Goal: Information Seeking & Learning: Learn about a topic

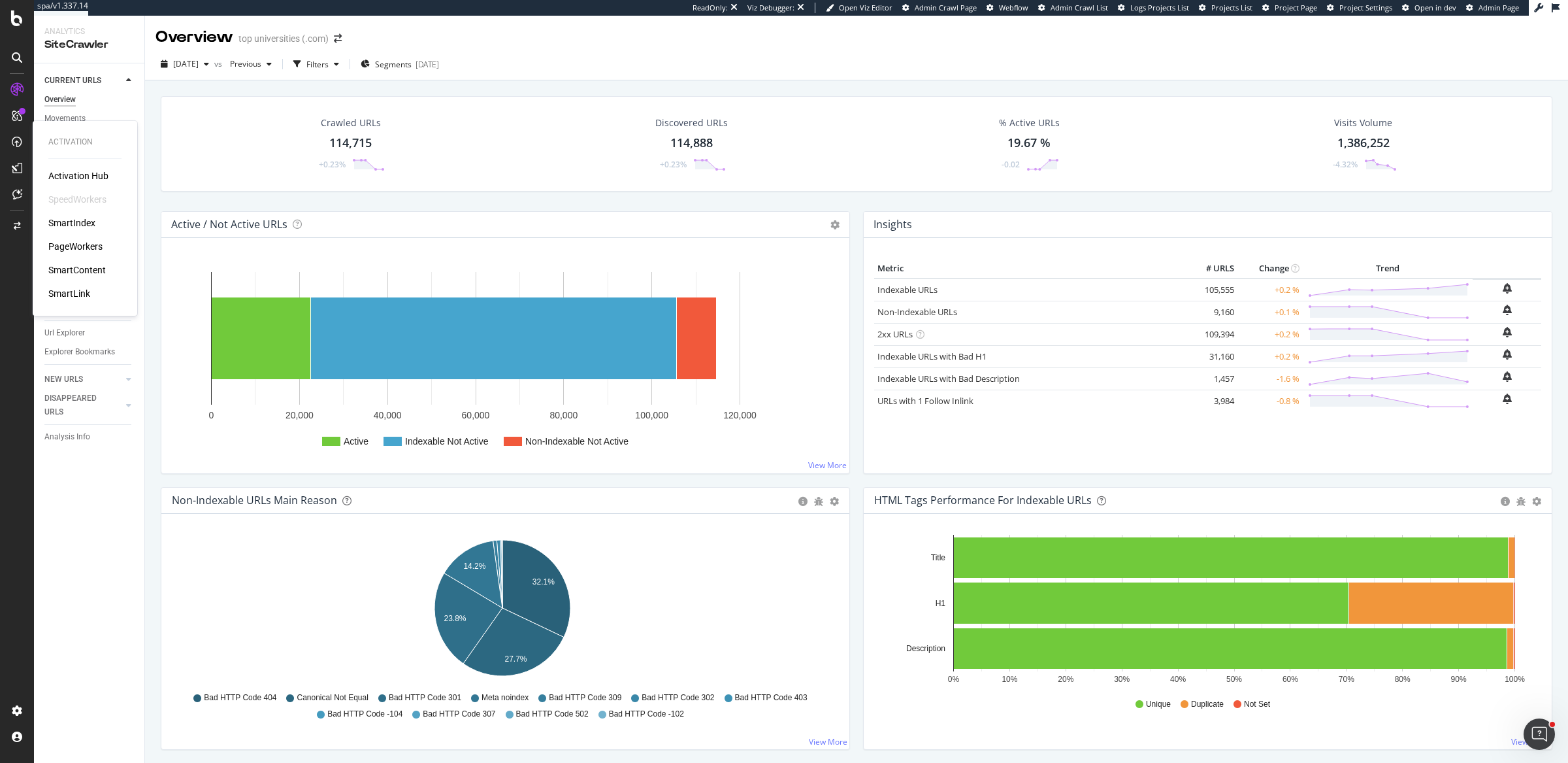
click at [84, 244] on div "PageWorkers" at bounding box center [75, 246] width 54 height 13
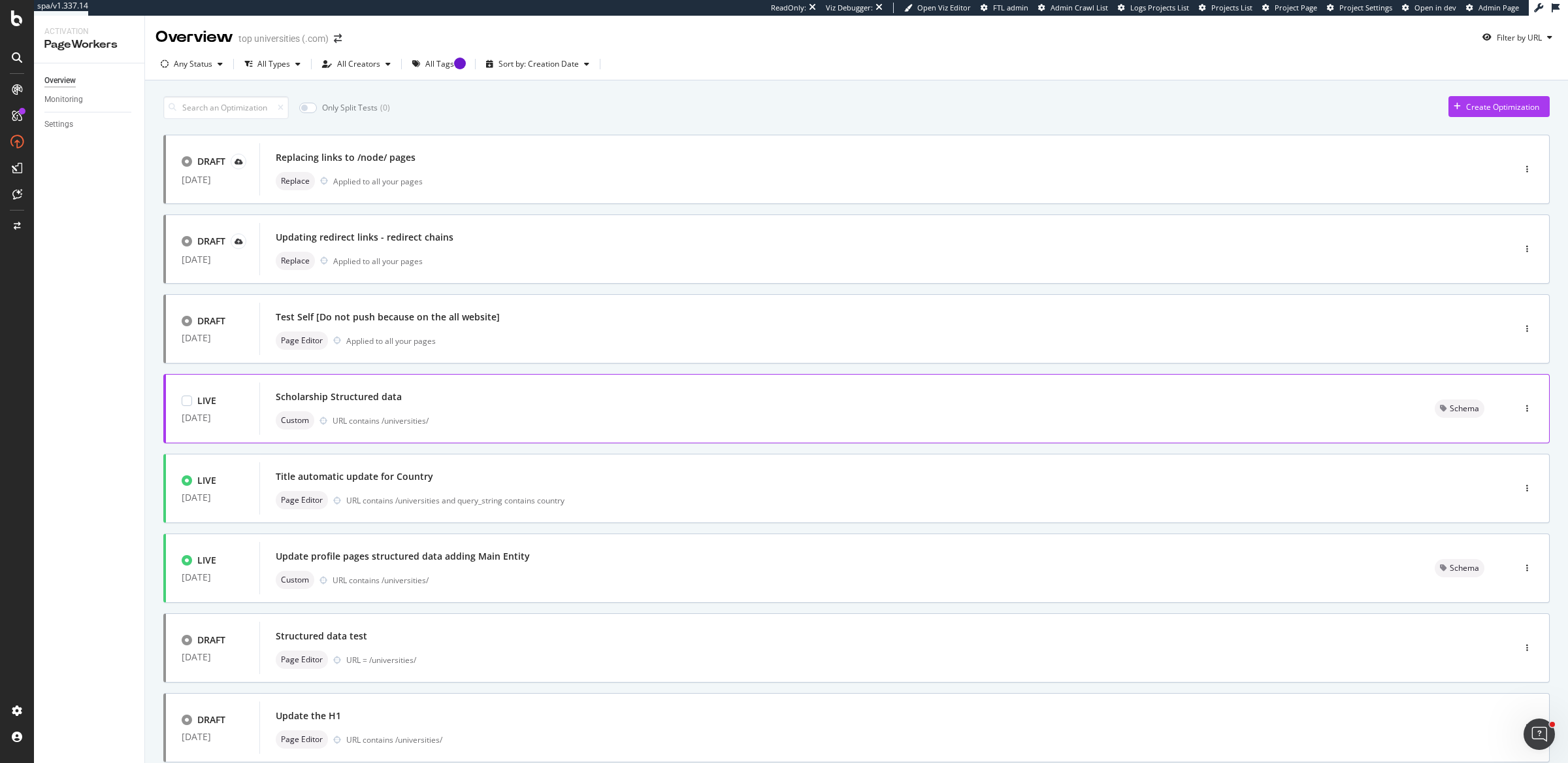
click at [621, 406] on div "Scholarship Structured data Custom URL contains /universities/" at bounding box center [840, 409] width 1128 height 42
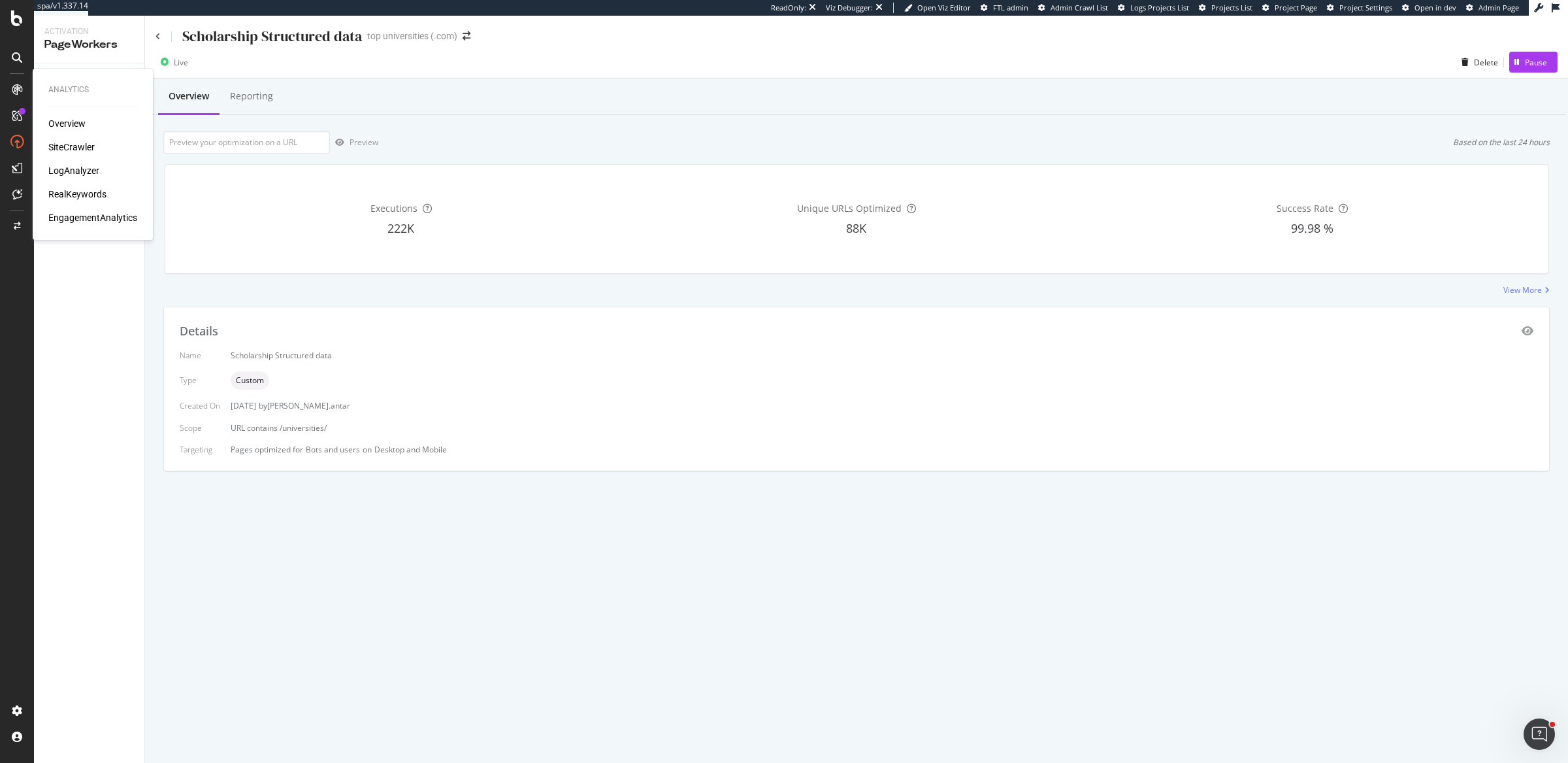
click at [73, 192] on div "RealKeywords" at bounding box center [77, 194] width 58 height 13
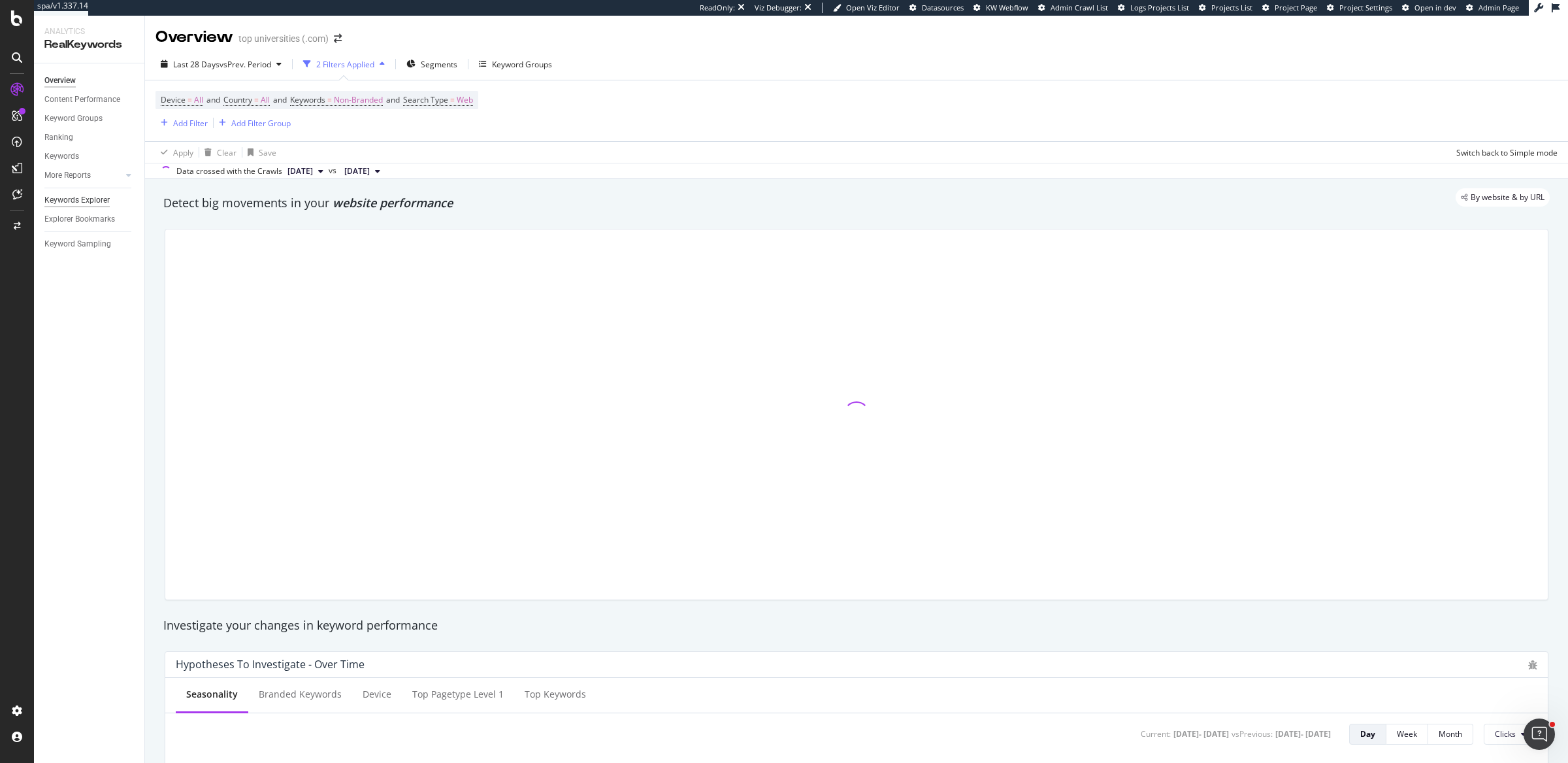
click at [84, 199] on div "Keywords Explorer" at bounding box center [77, 201] width 66 height 14
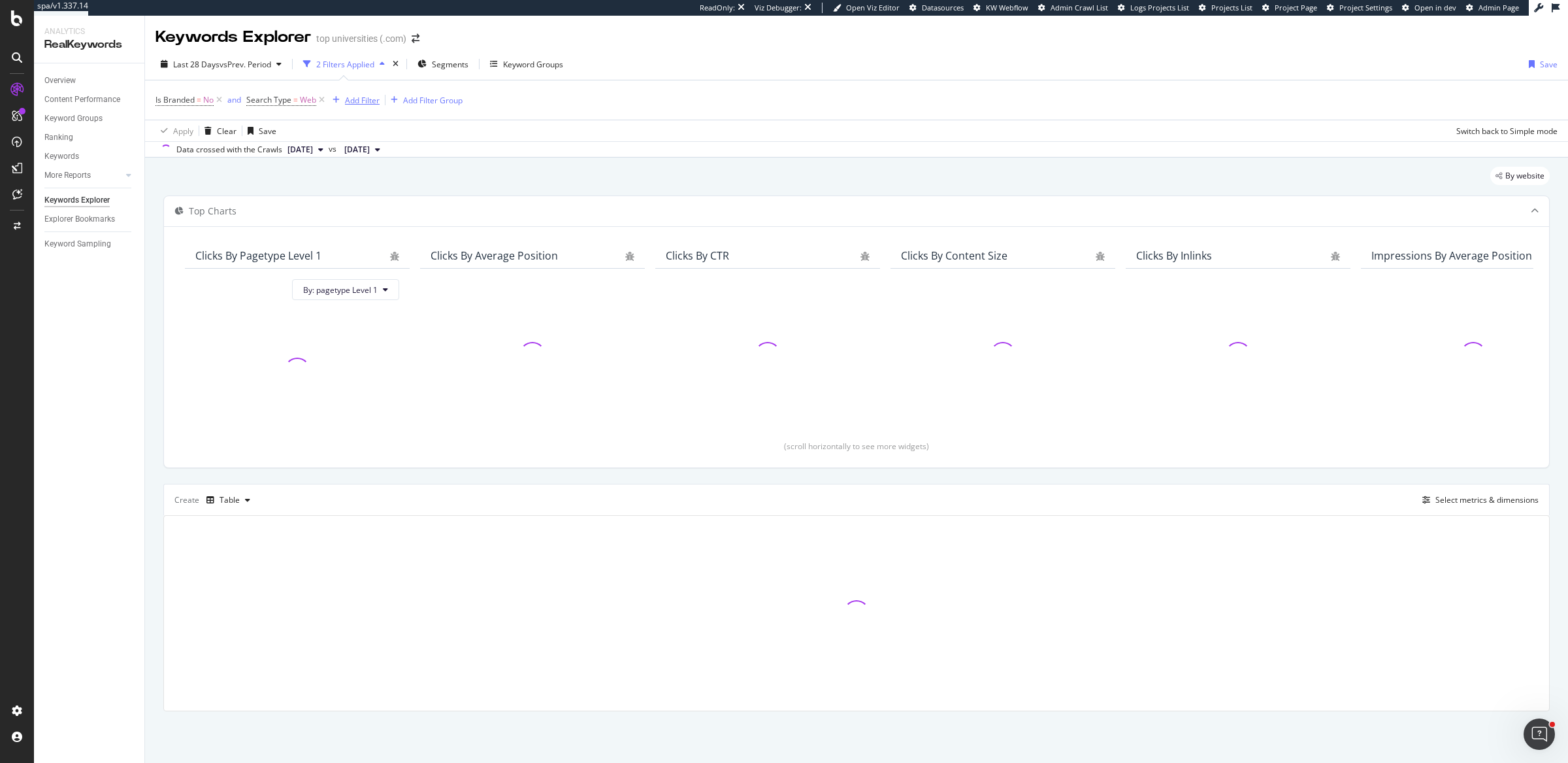
click at [341, 98] on div "button" at bounding box center [336, 100] width 18 height 8
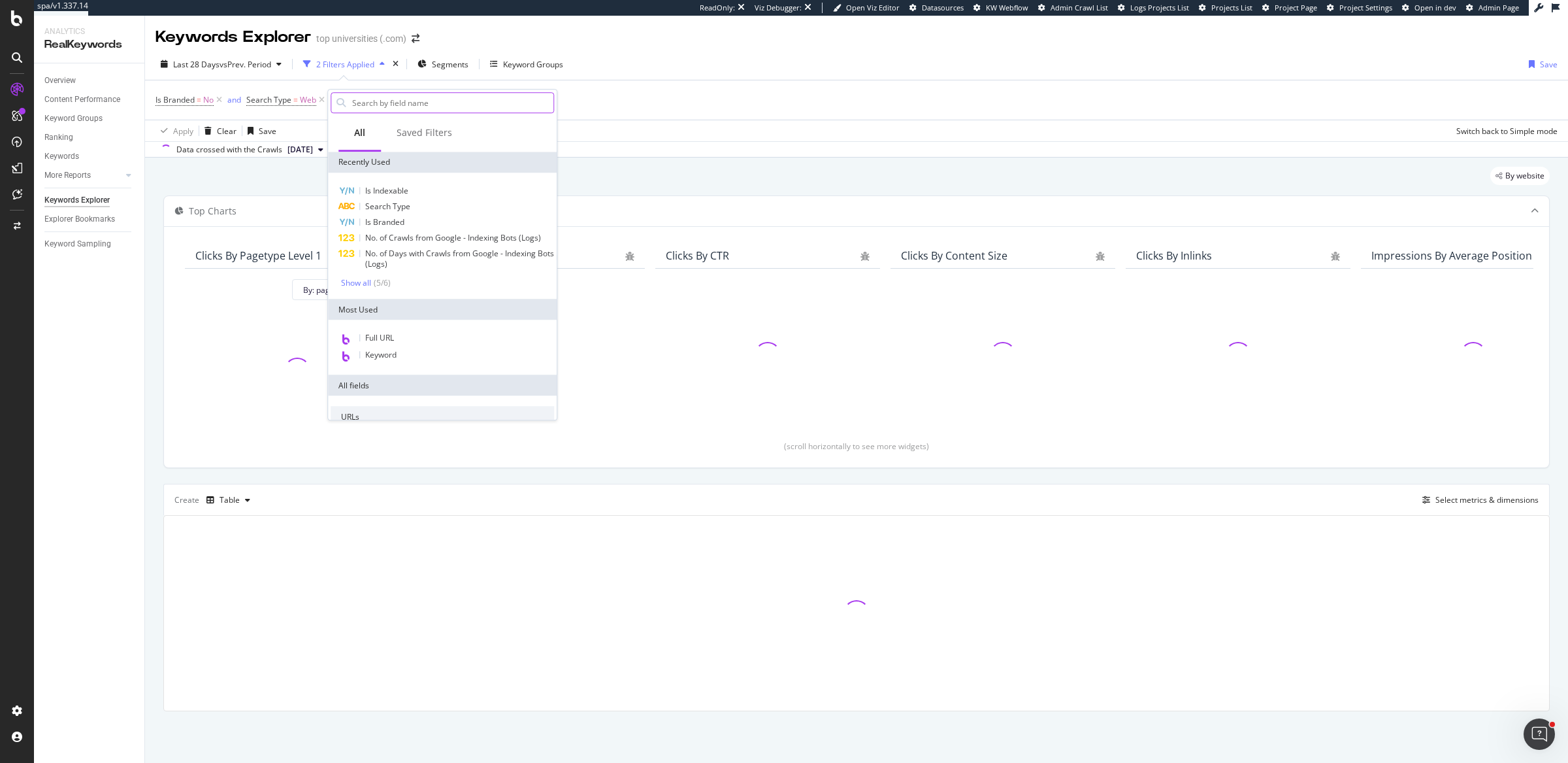
click at [419, 107] on input "text" at bounding box center [452, 102] width 202 height 19
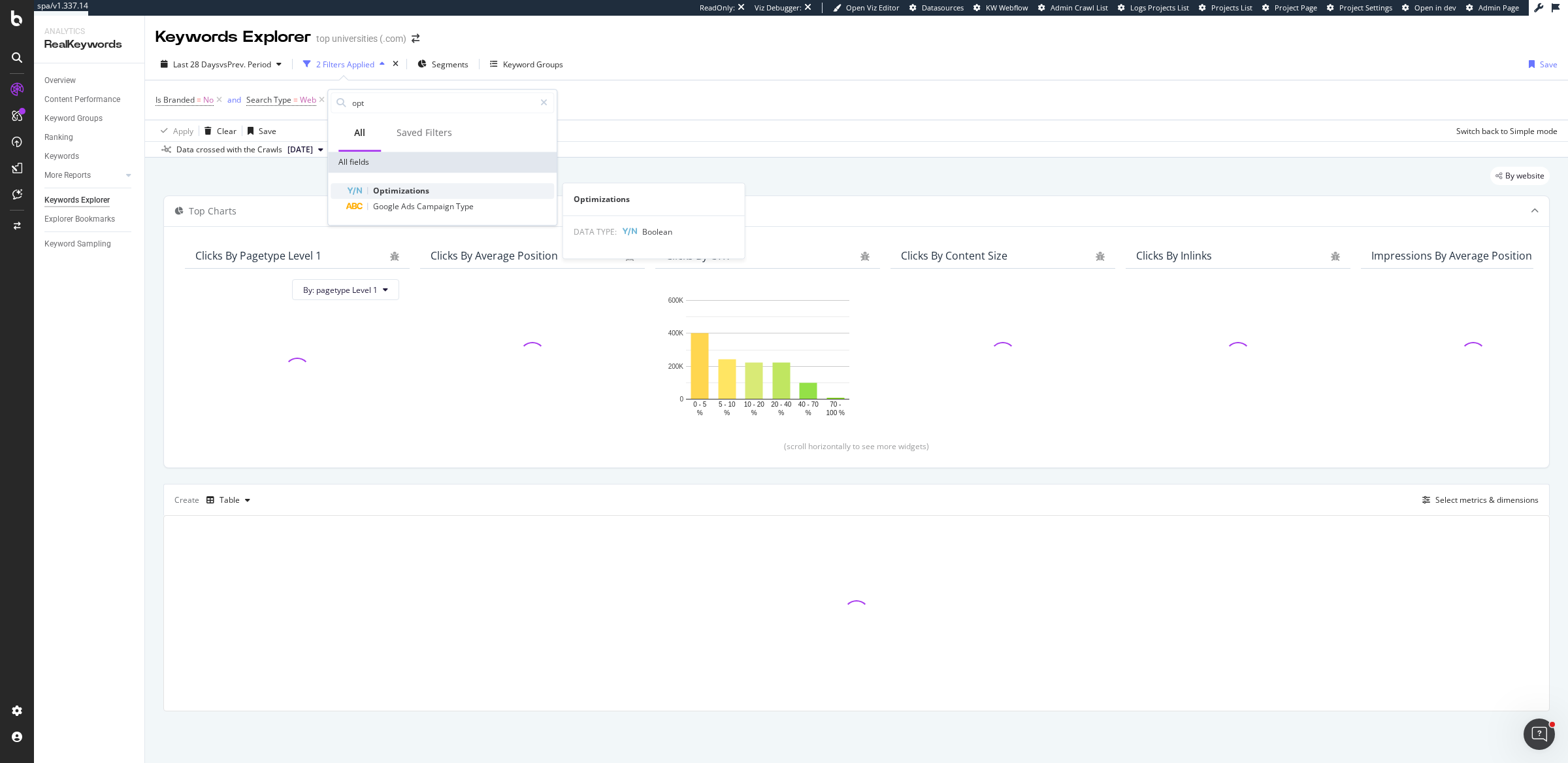
type input "opt"
click at [475, 189] on div "Optimizations" at bounding box center [450, 191] width 207 height 16
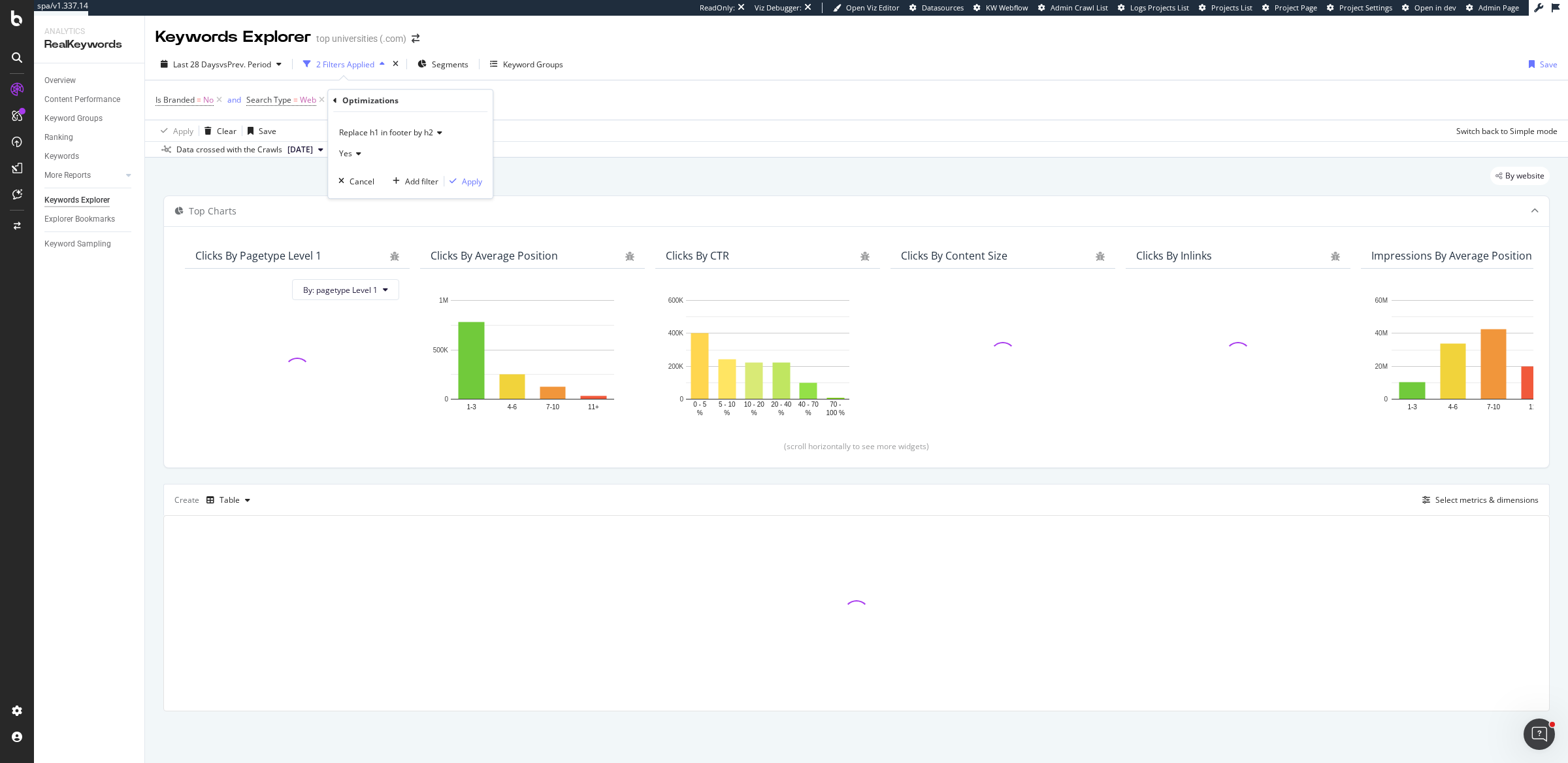
click at [372, 132] on span "Replace h1 in footer by h2" at bounding box center [385, 132] width 94 height 11
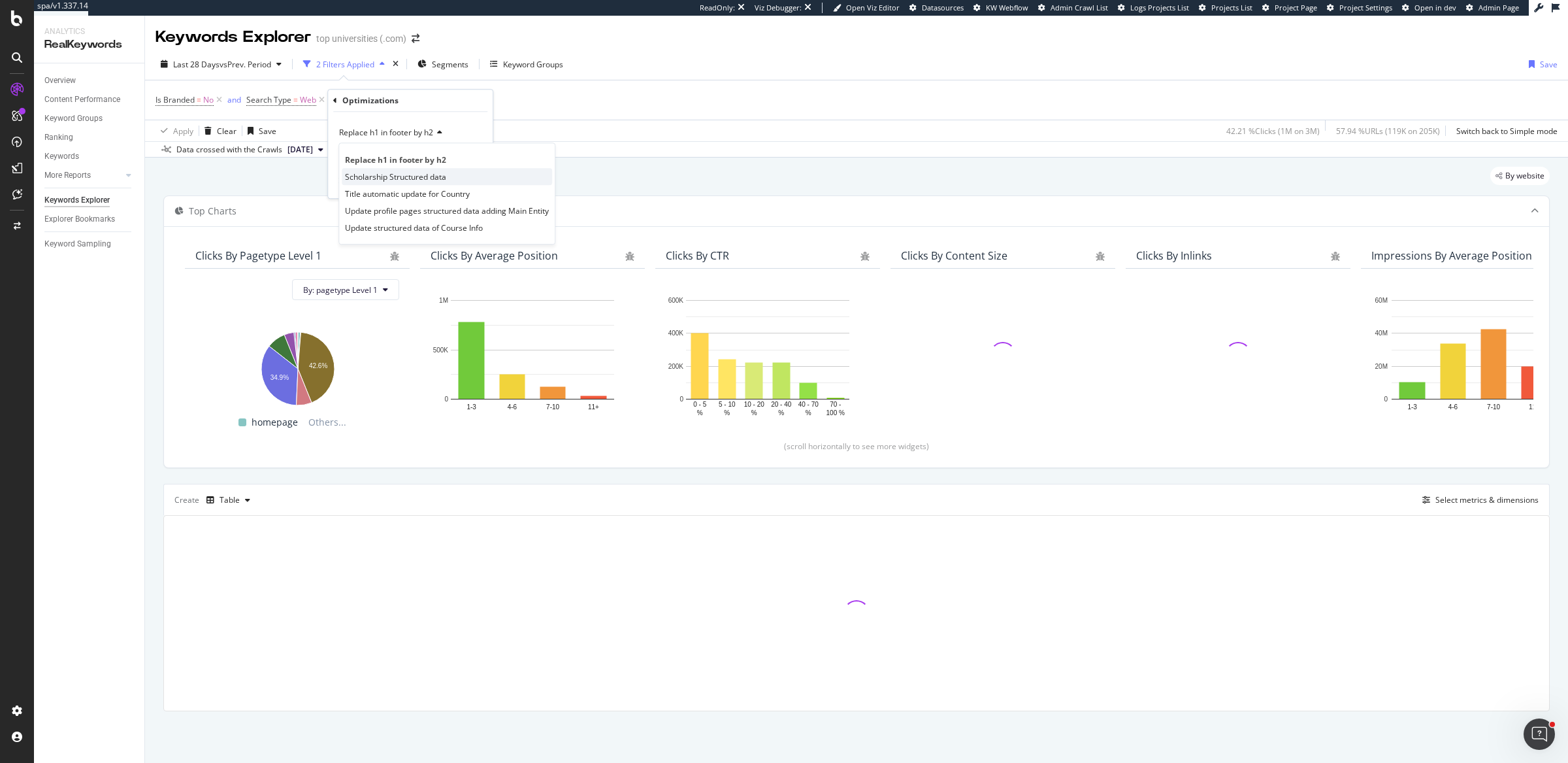
click at [380, 173] on span "Scholarship Structured data" at bounding box center [396, 177] width 102 height 11
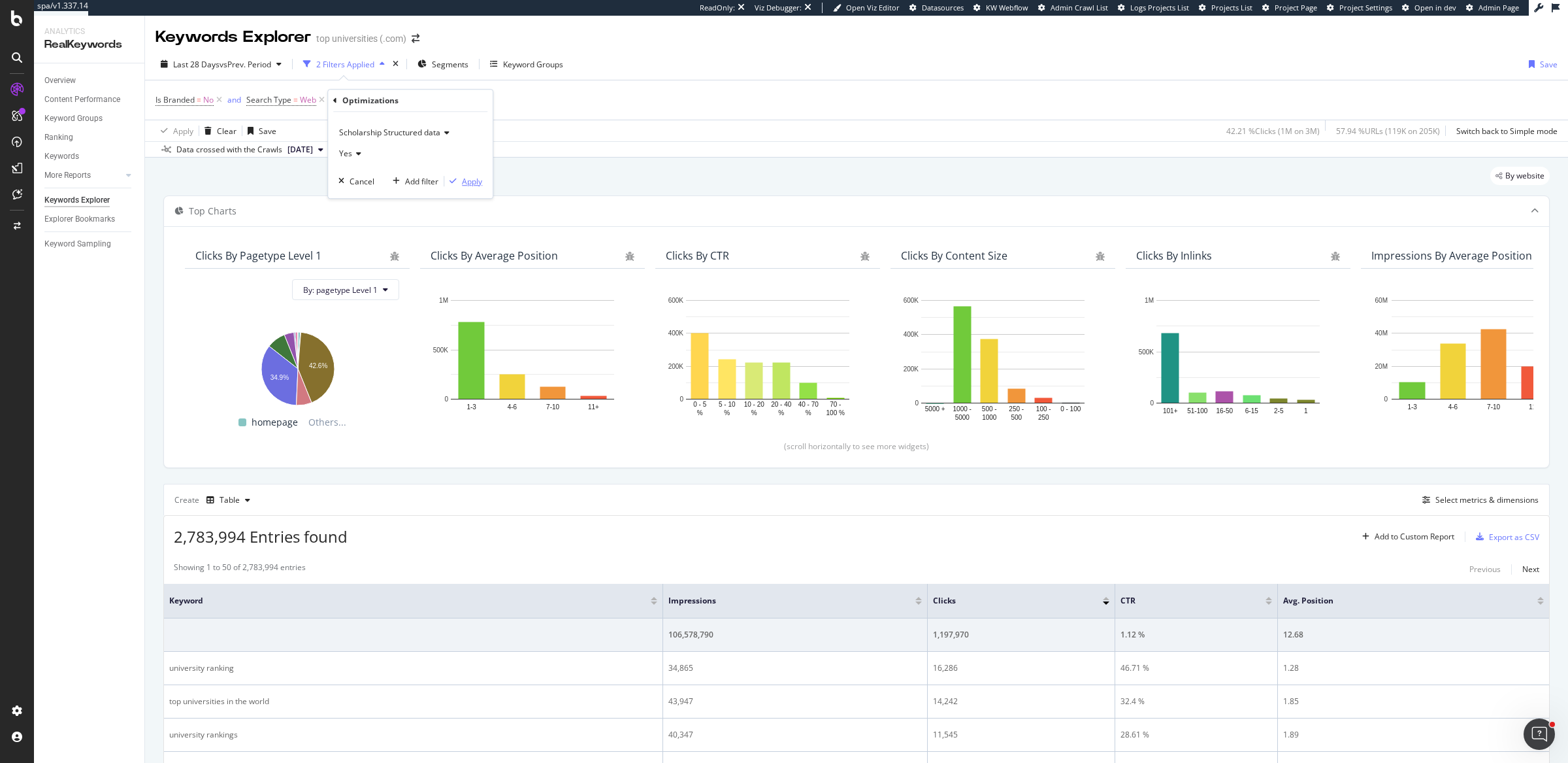
click at [480, 179] on div "Apply" at bounding box center [472, 181] width 20 height 11
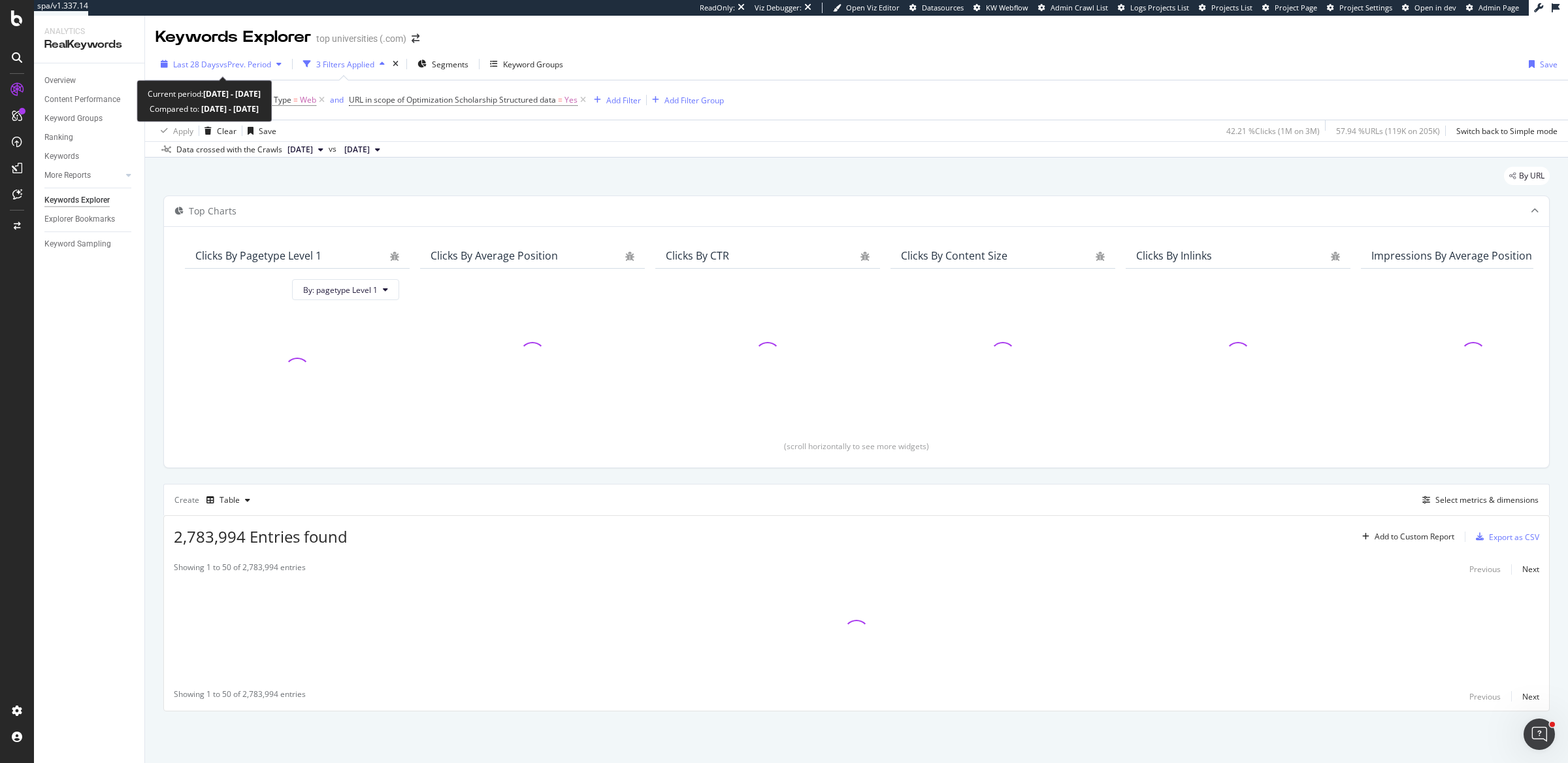
click at [278, 61] on div "button" at bounding box center [279, 64] width 16 height 8
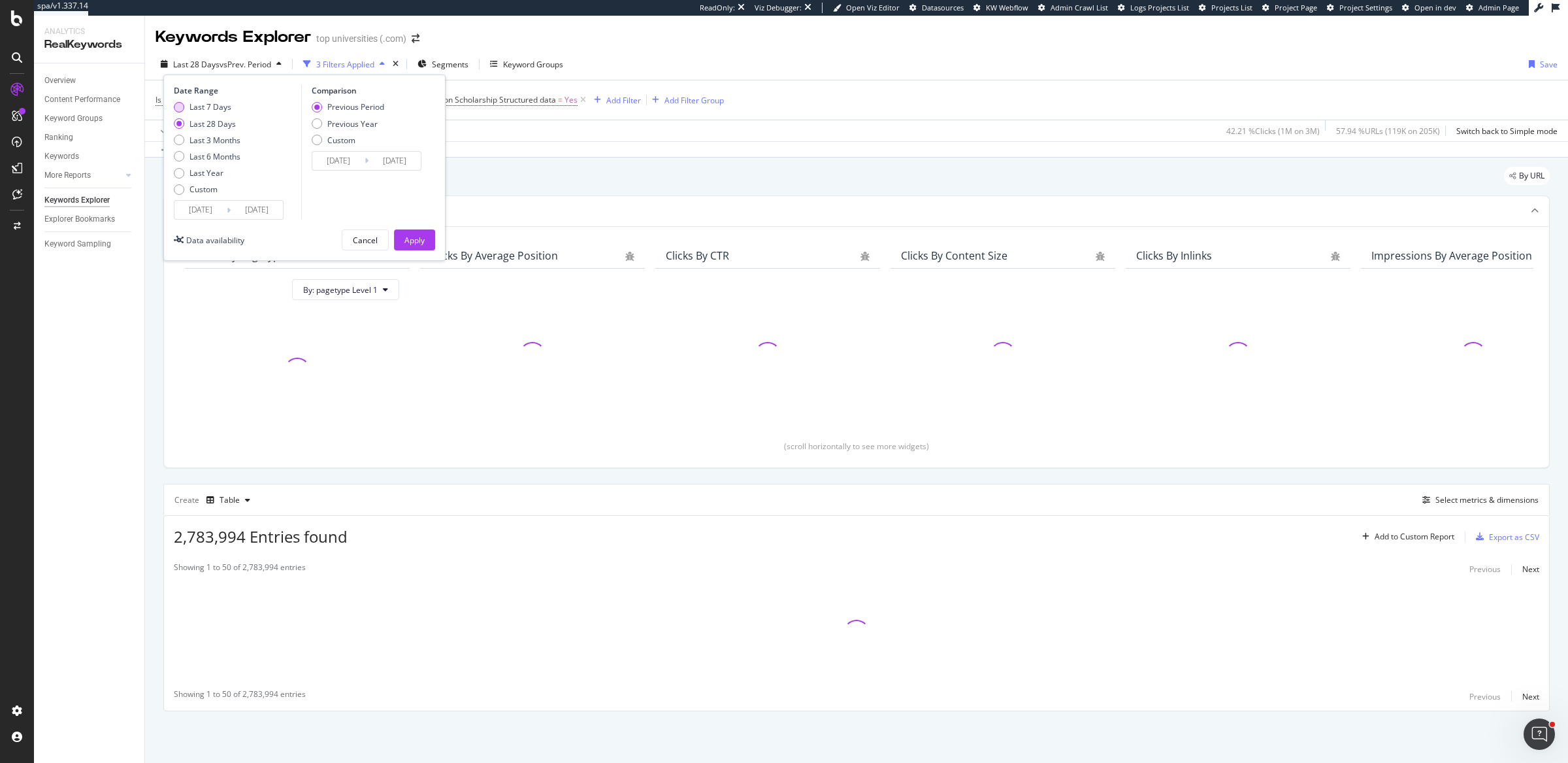
click at [207, 107] on div "Last 7 Days" at bounding box center [210, 107] width 42 height 11
type input "2025/08/27"
type input "2025/08/20"
type input "2025/08/26"
click at [425, 230] on button "Apply" at bounding box center [414, 240] width 41 height 21
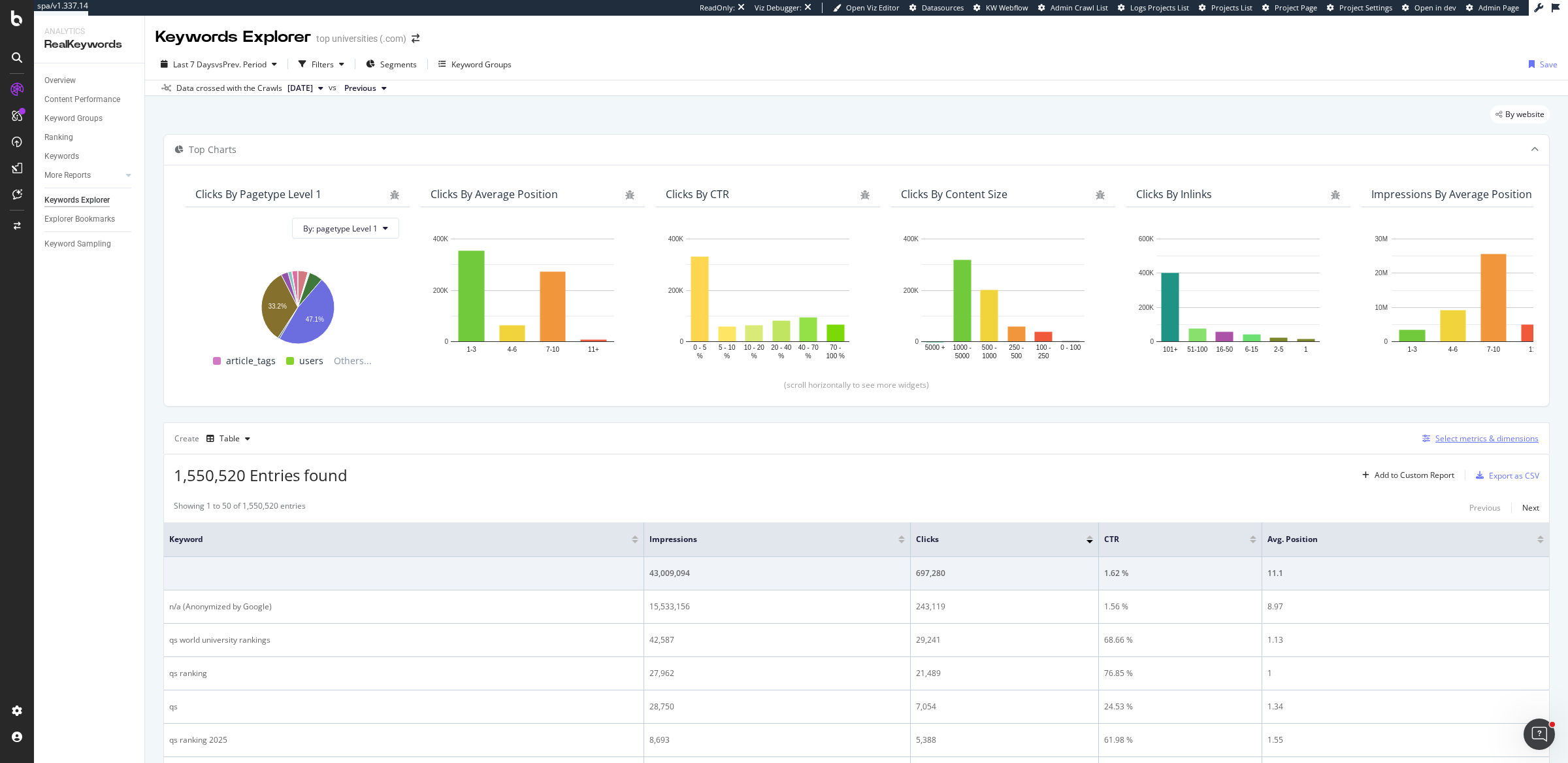
click at [1452, 433] on div "Select metrics & dimensions" at bounding box center [1487, 438] width 103 height 11
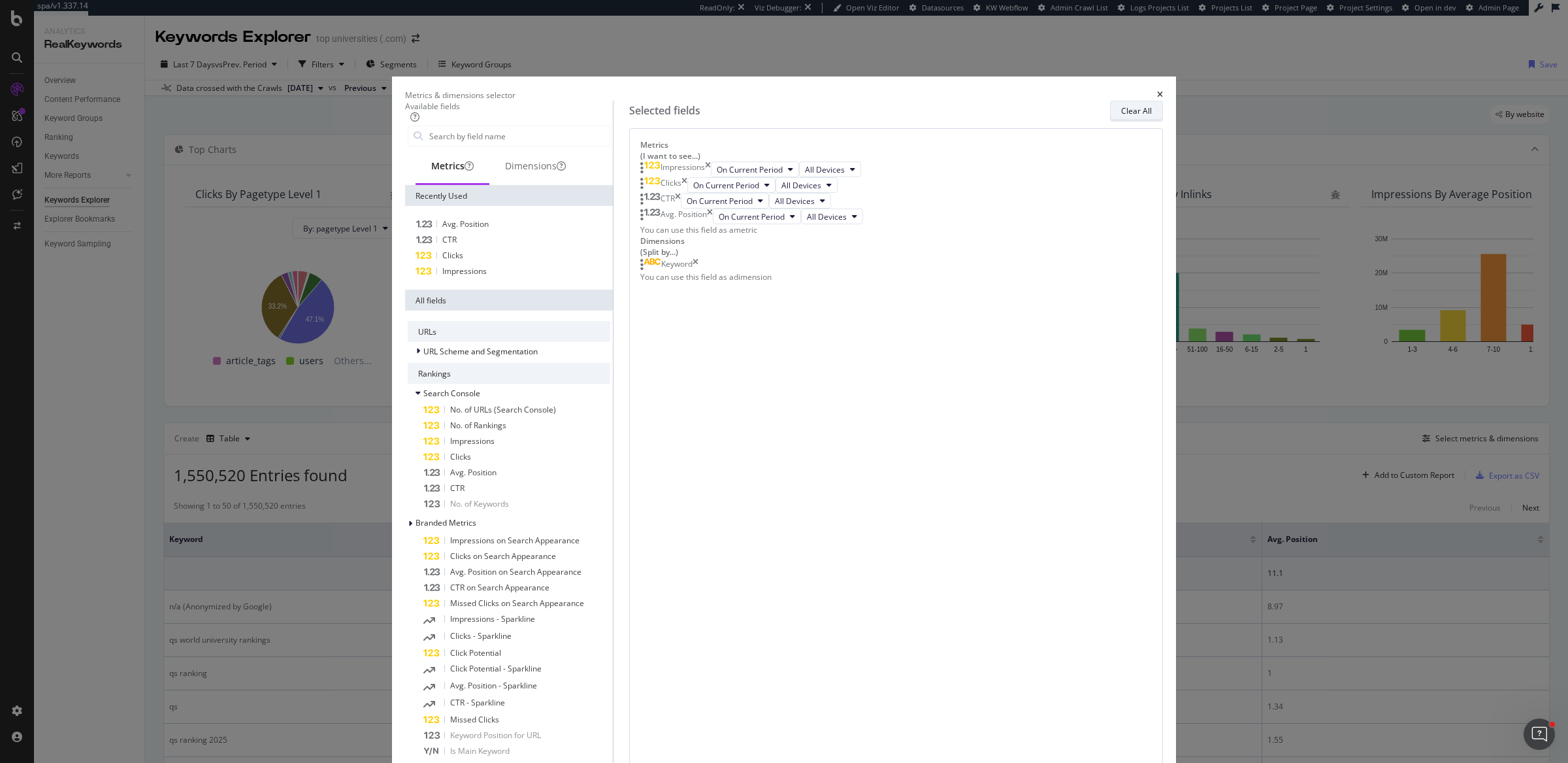
click at [1110, 122] on button "Clear All" at bounding box center [1136, 111] width 53 height 21
click at [581, 185] on div "Dimensions" at bounding box center [535, 166] width 92 height 36
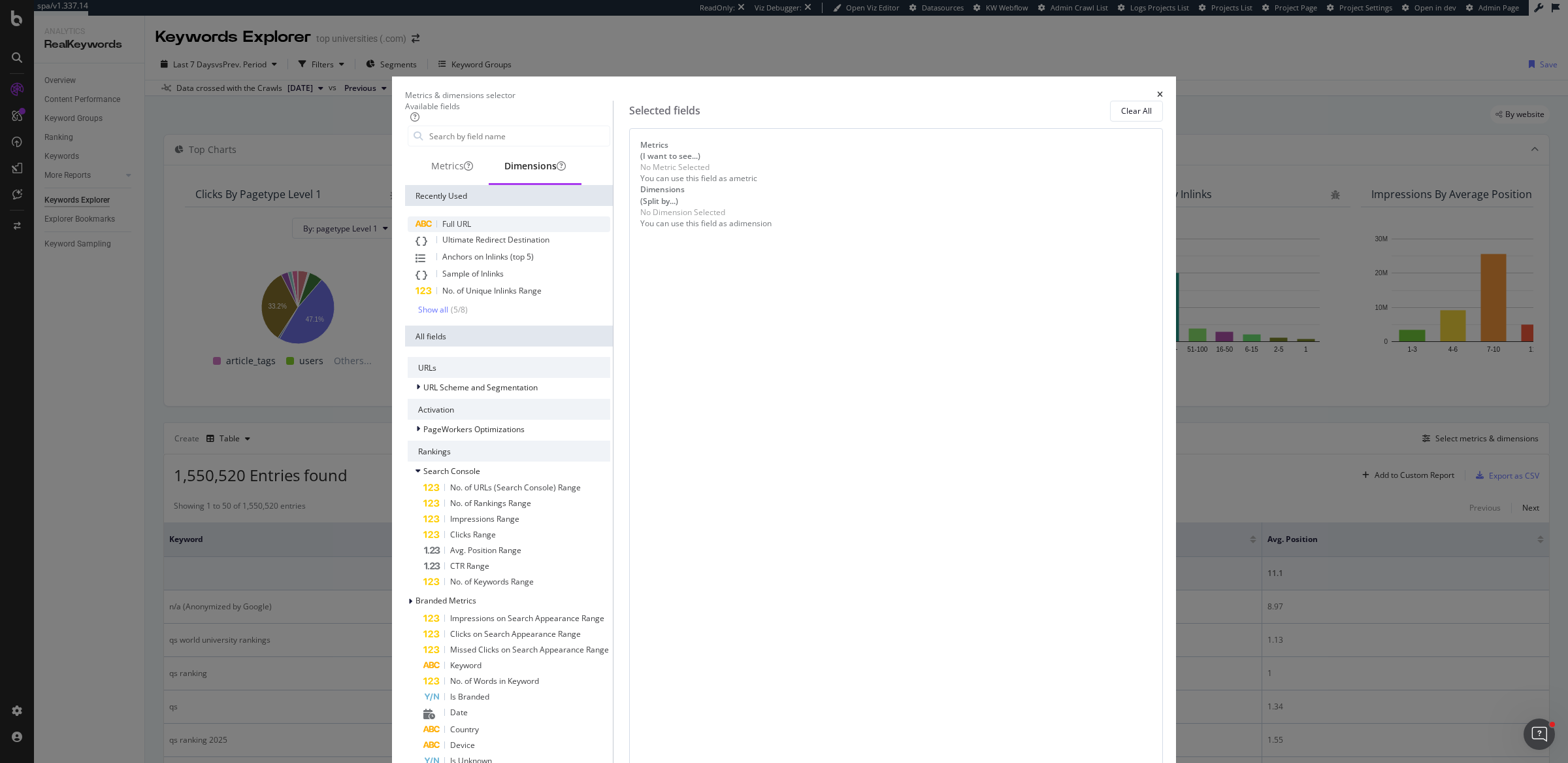
click at [610, 232] on div "Full URL" at bounding box center [509, 224] width 202 height 16
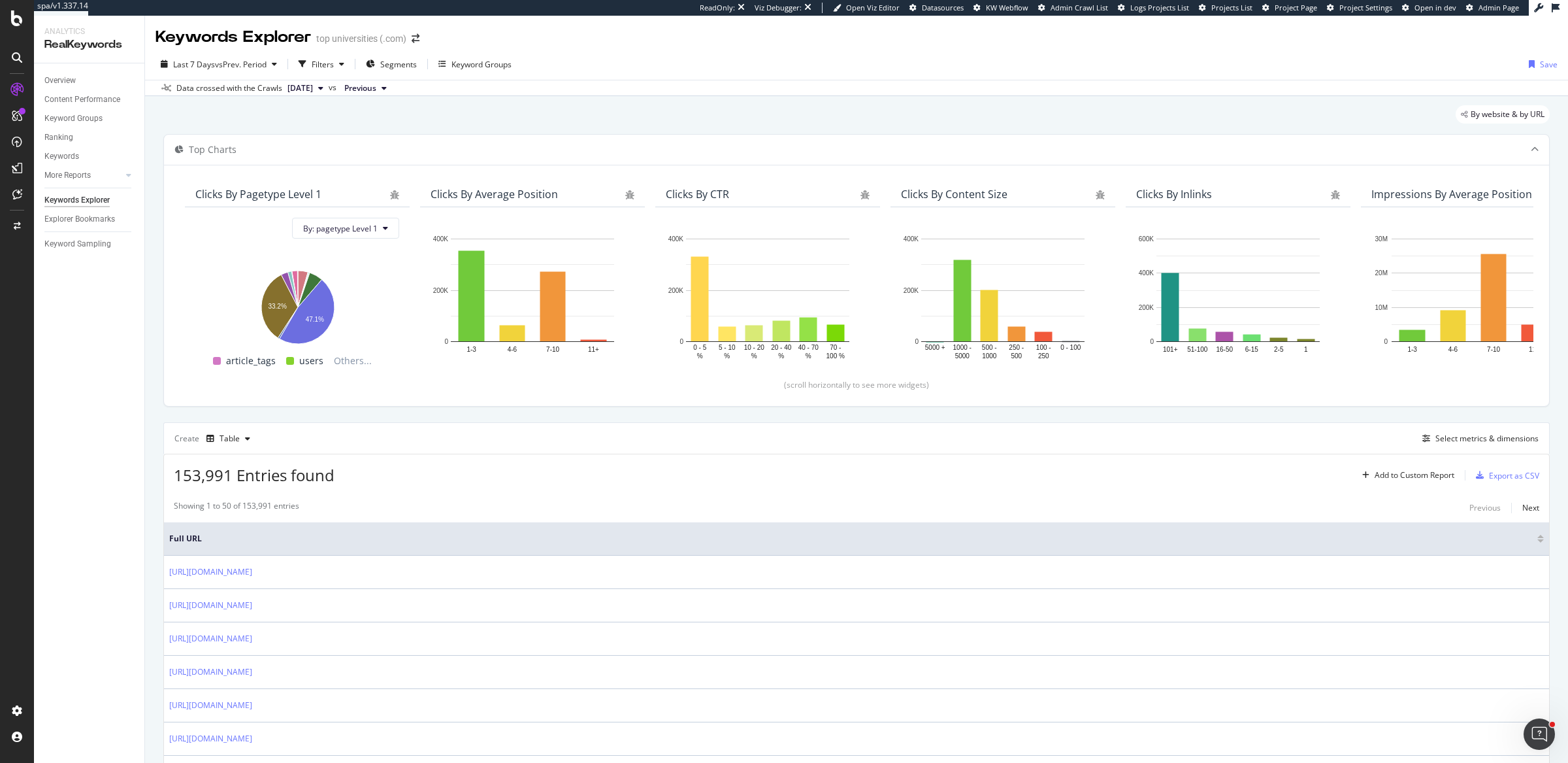
click at [314, 78] on div "Last 7 Days vs Prev. Period Filters Segments Keyword Groups Save" at bounding box center [856, 67] width 1423 height 26
click at [318, 72] on div "Filters" at bounding box center [321, 64] width 56 height 19
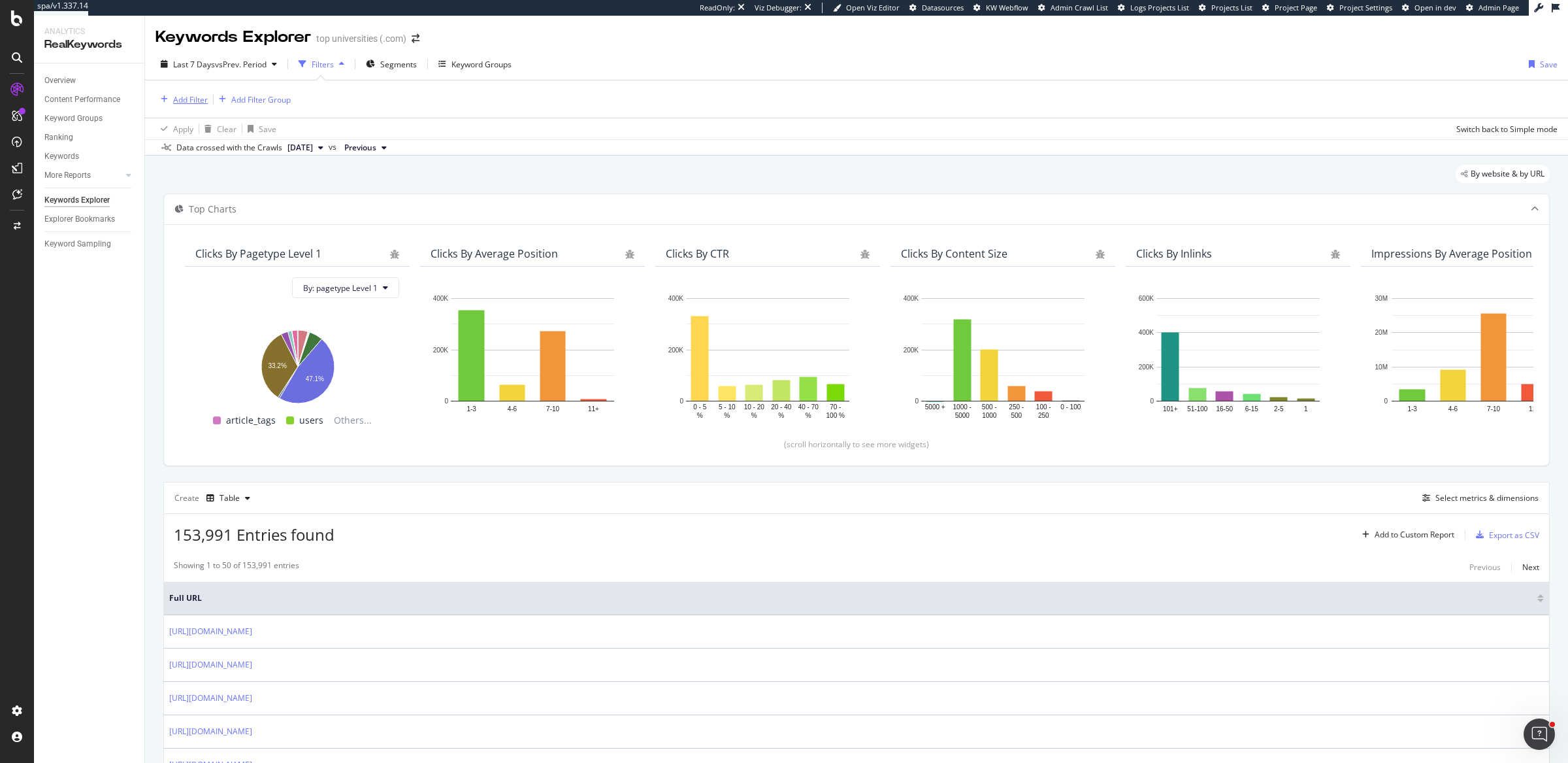
click at [207, 97] on div "Add Filter" at bounding box center [191, 99] width 35 height 11
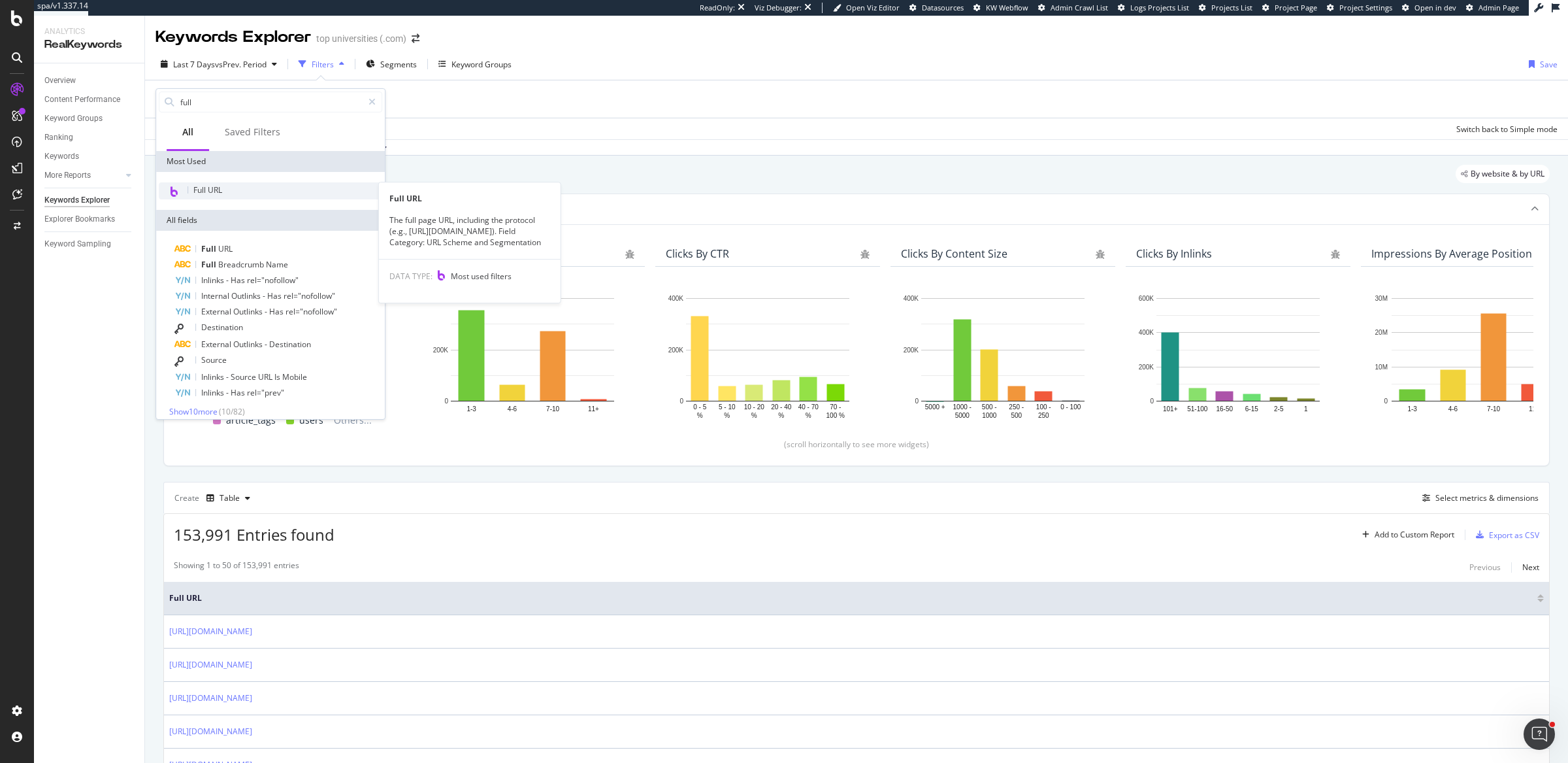
type input "full"
click at [242, 187] on div "Full URL" at bounding box center [270, 190] width 223 height 17
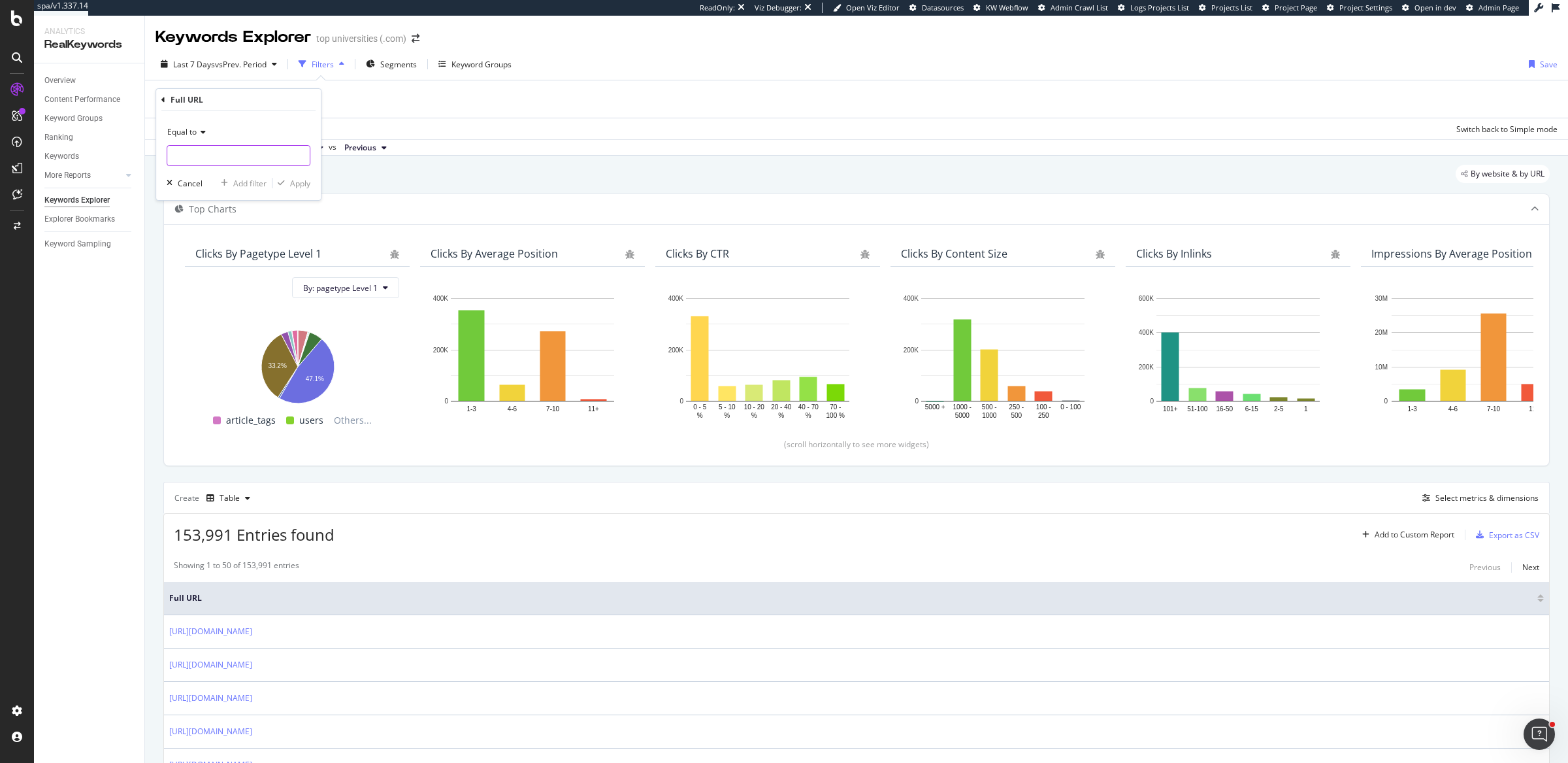
click at [241, 159] on input "text" at bounding box center [238, 156] width 143 height 21
click at [191, 135] on span "Equal to" at bounding box center [182, 131] width 30 height 11
drag, startPoint x: 215, startPoint y: 265, endPoint x: 218, endPoint y: 257, distance: 8.5
click at [217, 261] on div "Contains" at bounding box center [240, 260] width 140 height 17
click at [243, 160] on input "text" at bounding box center [238, 156] width 143 height 21
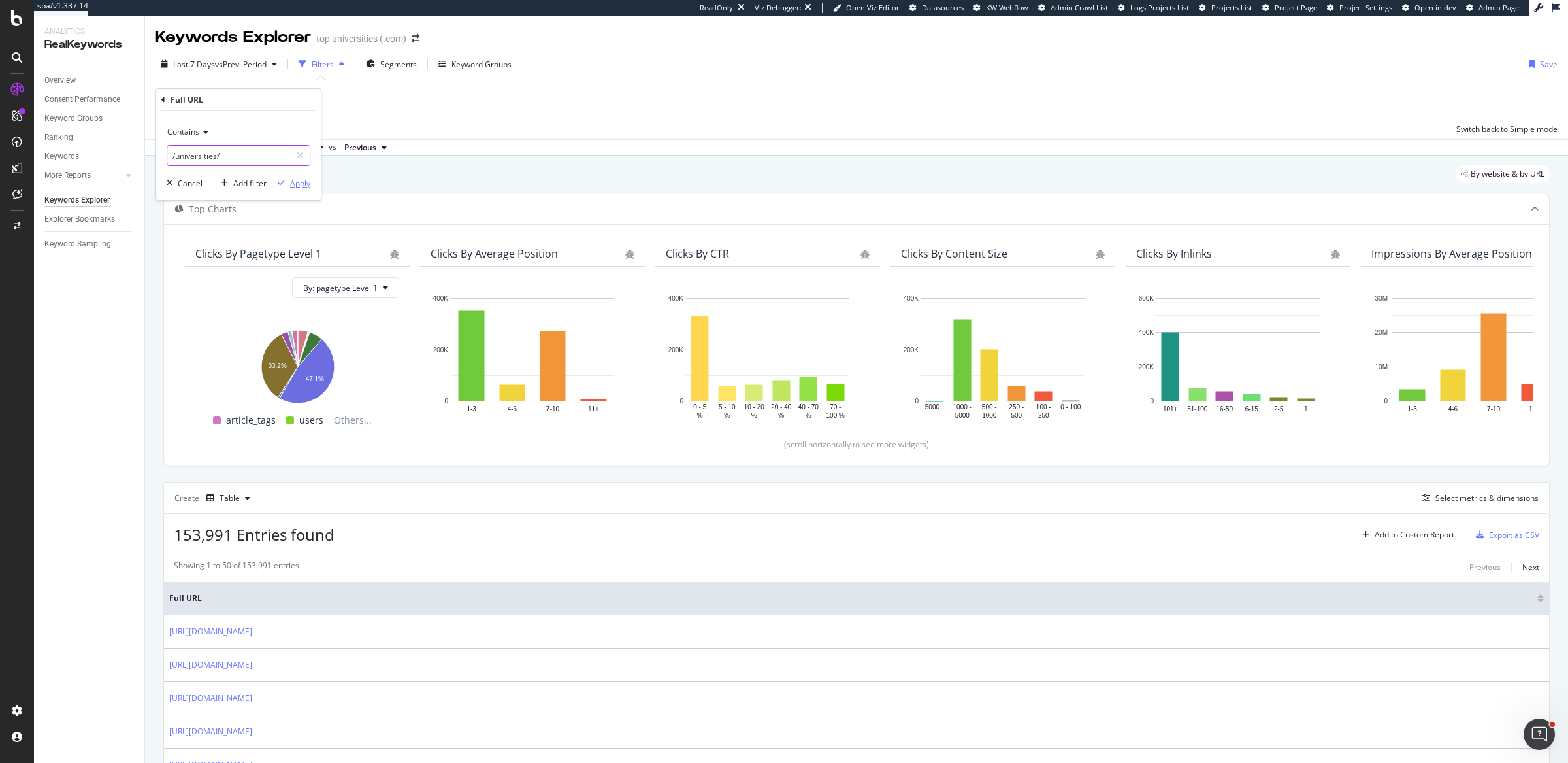
type input "/universities/"
click at [292, 178] on div "Apply" at bounding box center [299, 183] width 20 height 11
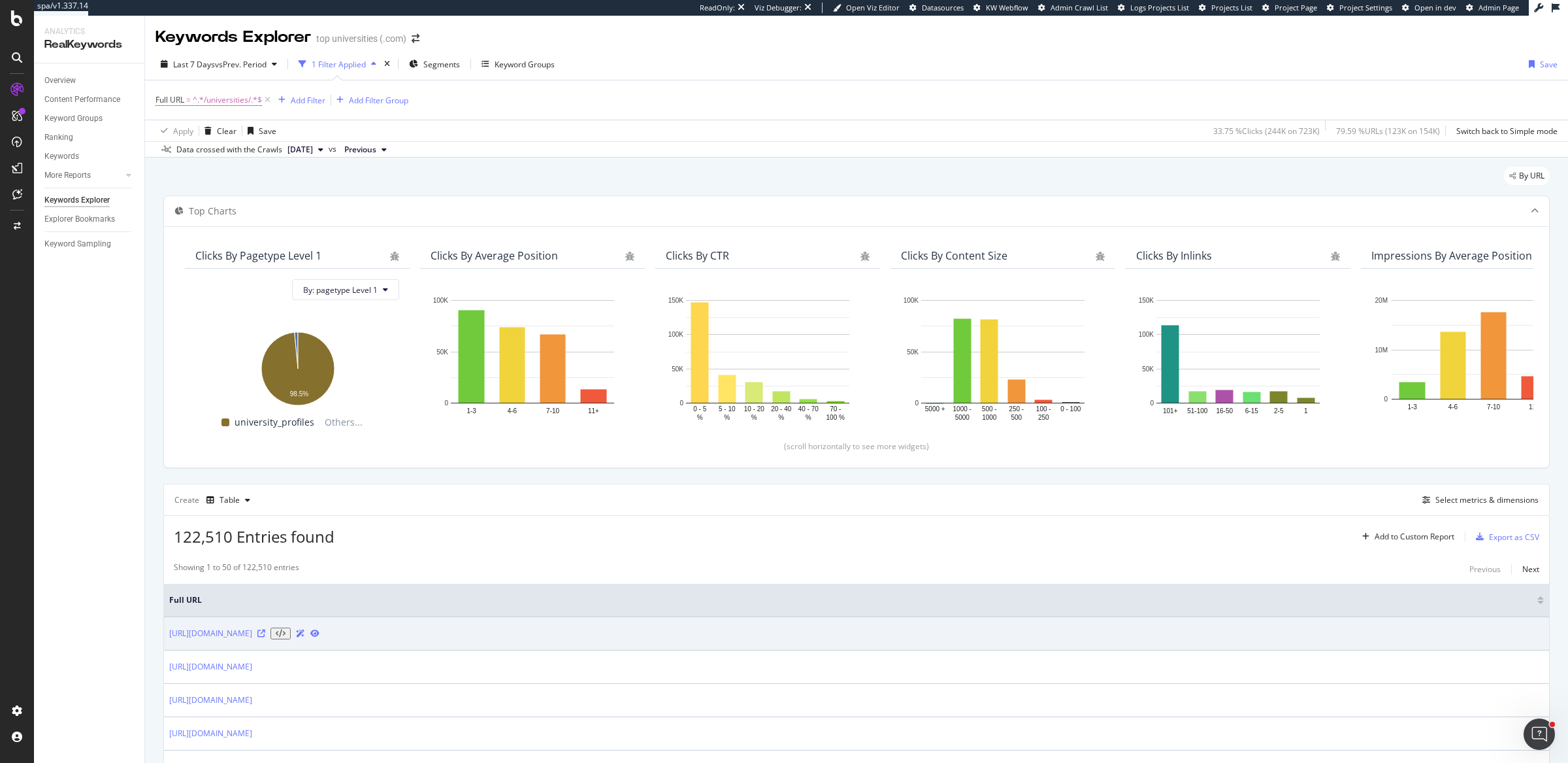
click at [265, 635] on icon at bounding box center [261, 633] width 8 height 8
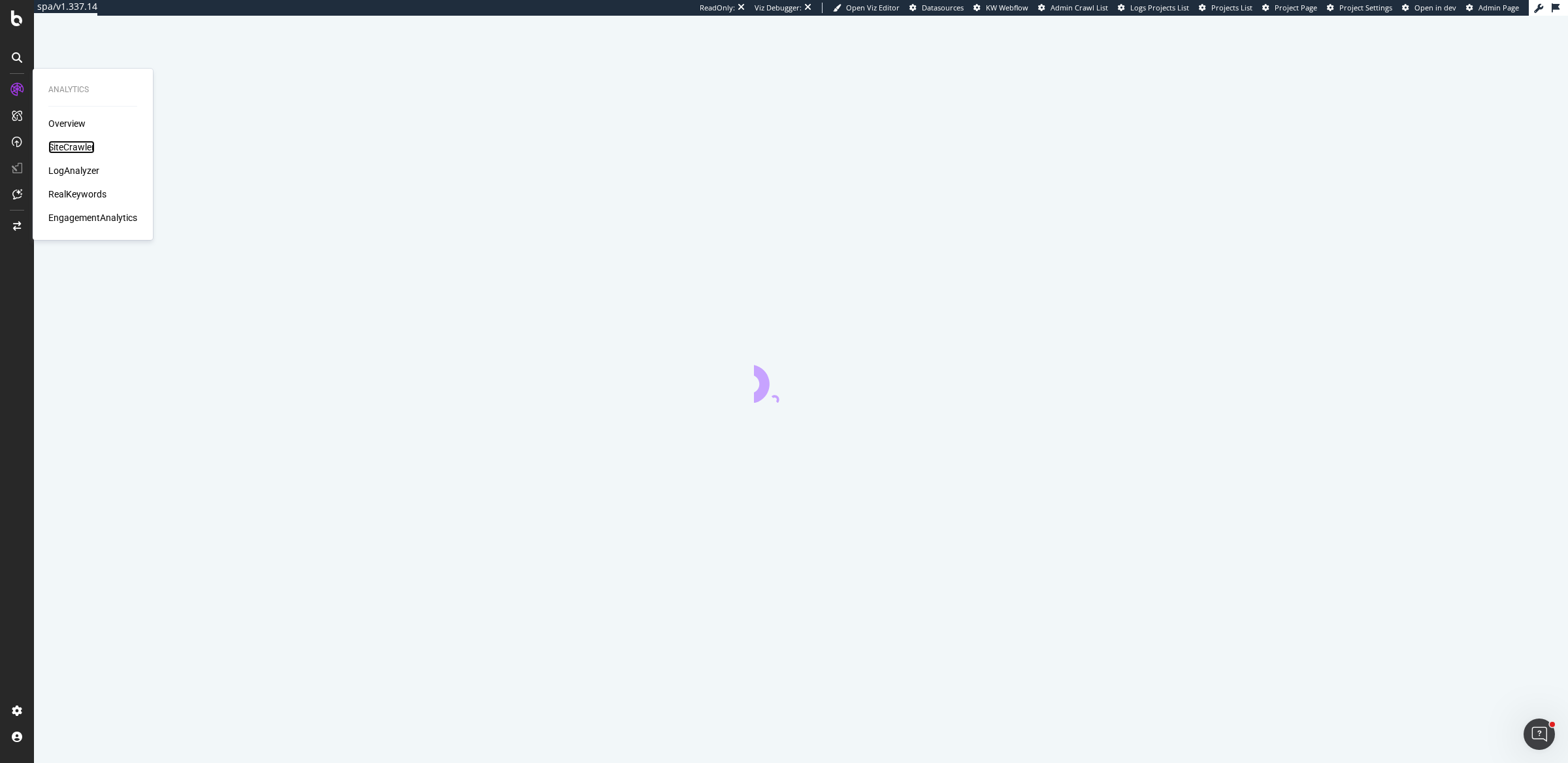
click at [69, 145] on div "SiteCrawler" at bounding box center [71, 146] width 46 height 13
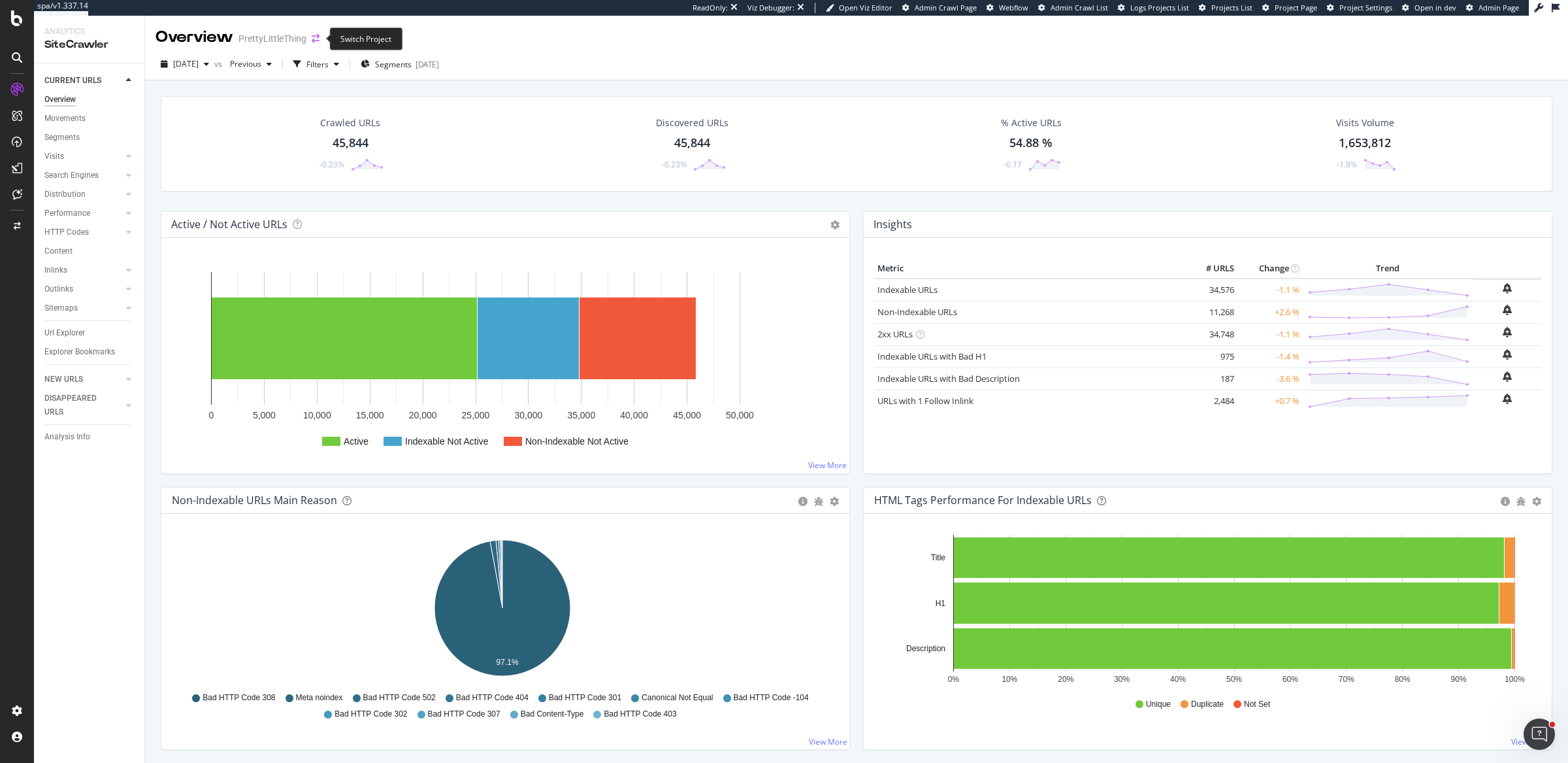
click at [315, 37] on icon "arrow-right-arrow-left" at bounding box center [315, 39] width 8 height 9
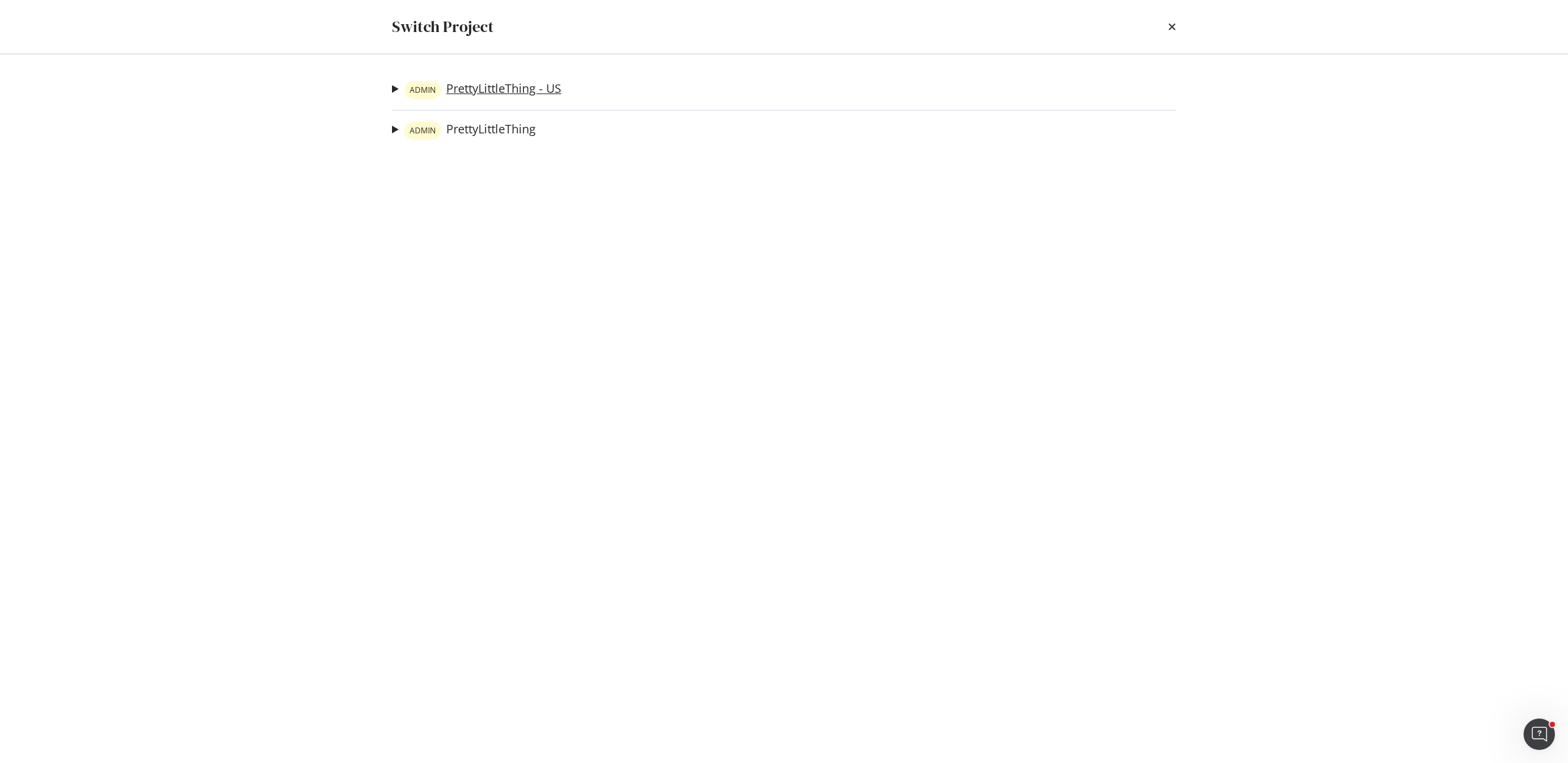
click at [544, 83] on link "ADMIN PrettyLittleThing - US" at bounding box center [482, 90] width 157 height 18
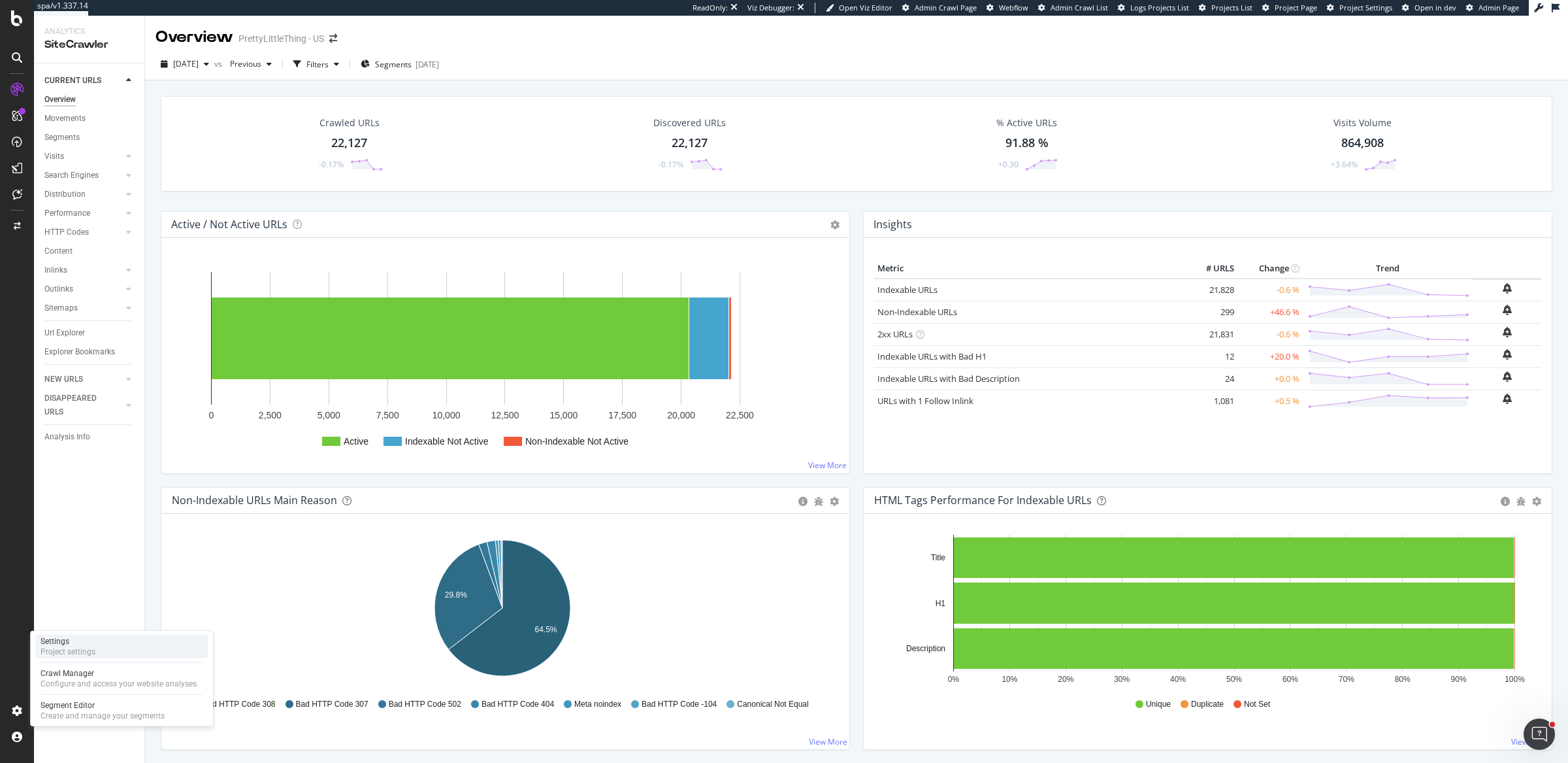
click at [120, 651] on div "Settings Project settings" at bounding box center [121, 646] width 172 height 24
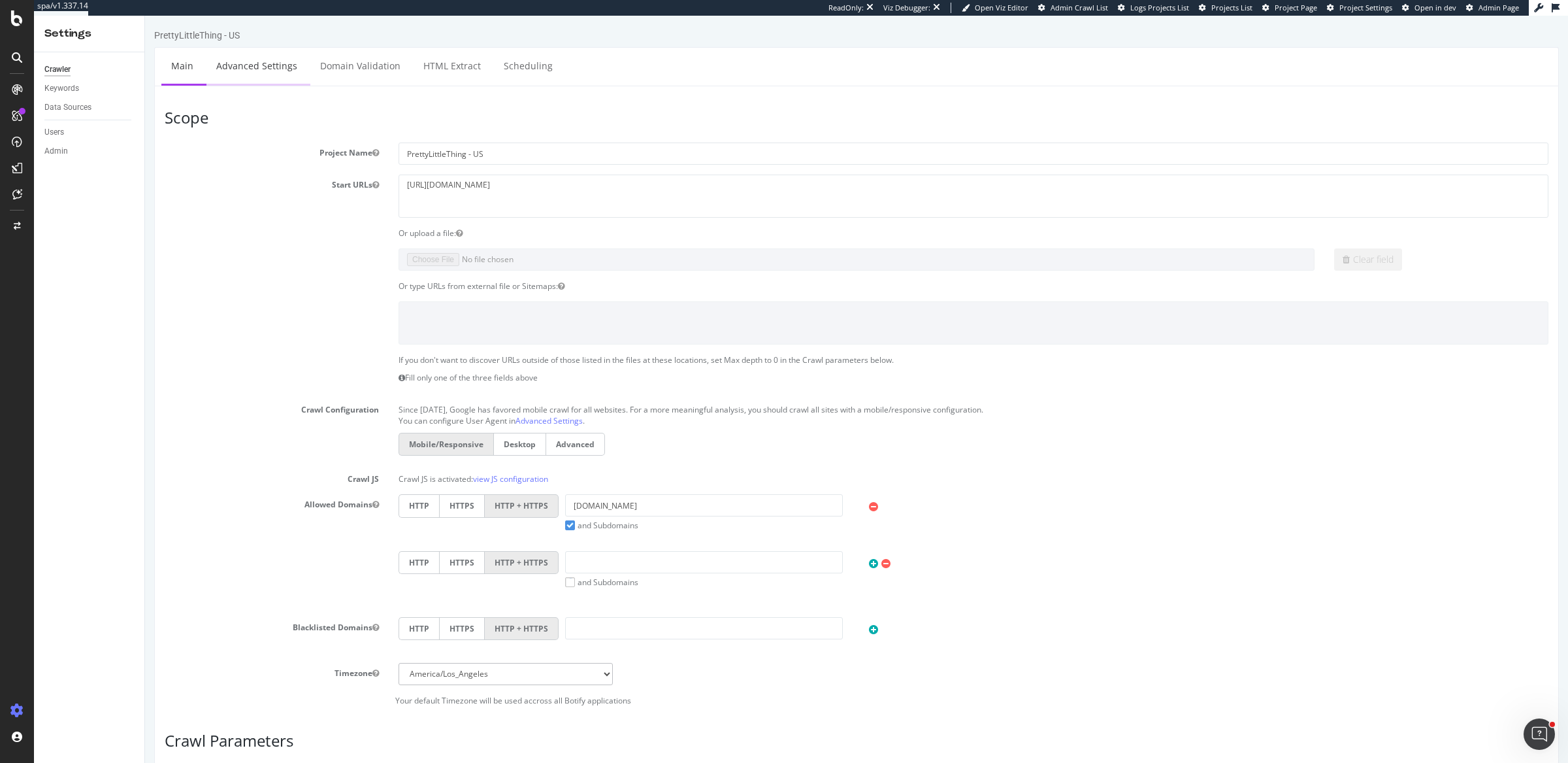
click at [285, 74] on link "Advanced Settings" at bounding box center [257, 65] width 101 height 36
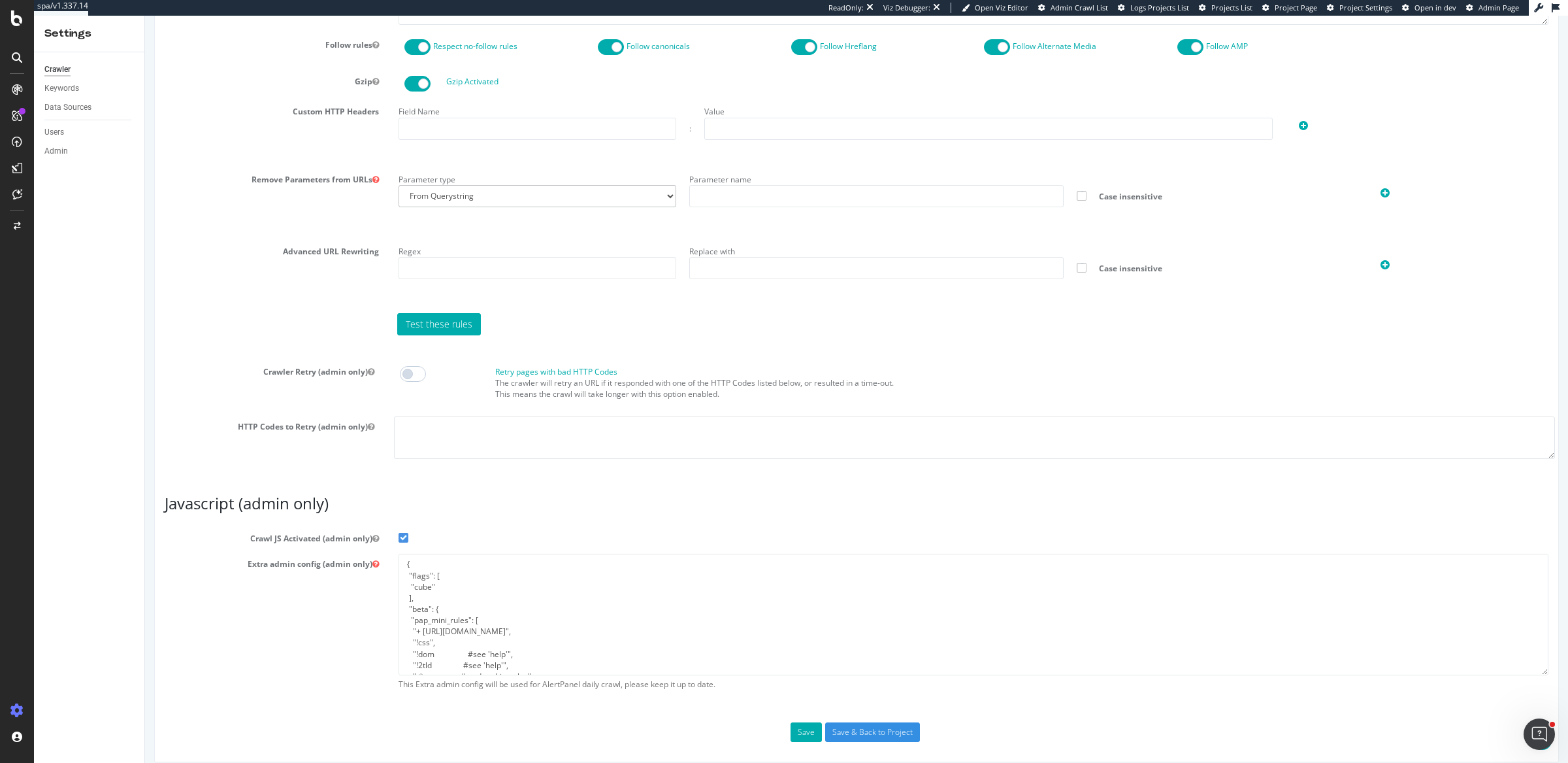
scroll to position [811, 0]
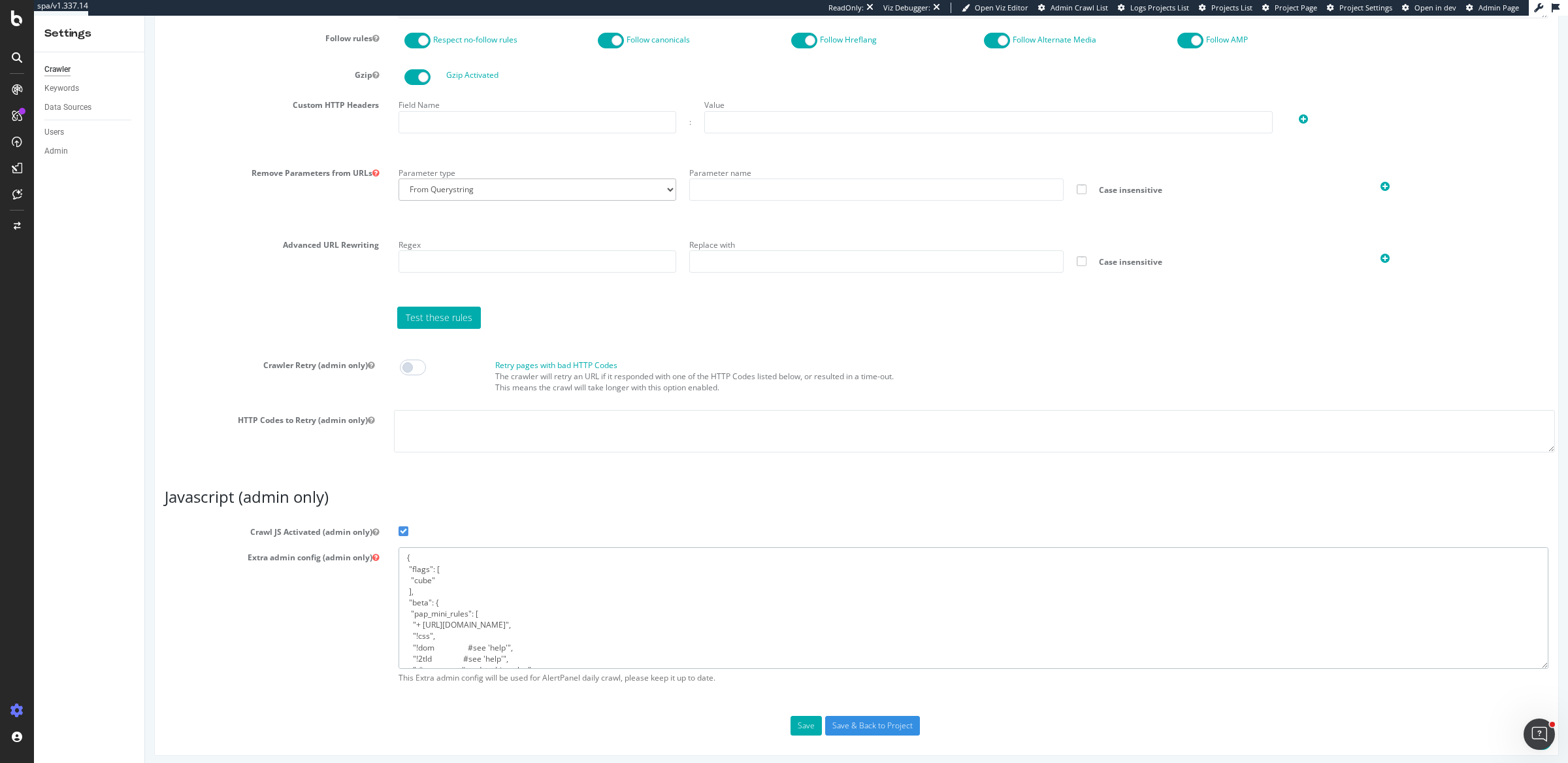
click at [470, 598] on textarea "{ "flags": [ "cube" ], "beta": { "pap_mini_rules": [ "+ https://cdn-skin.pretty…" at bounding box center [974, 608] width 1150 height 121
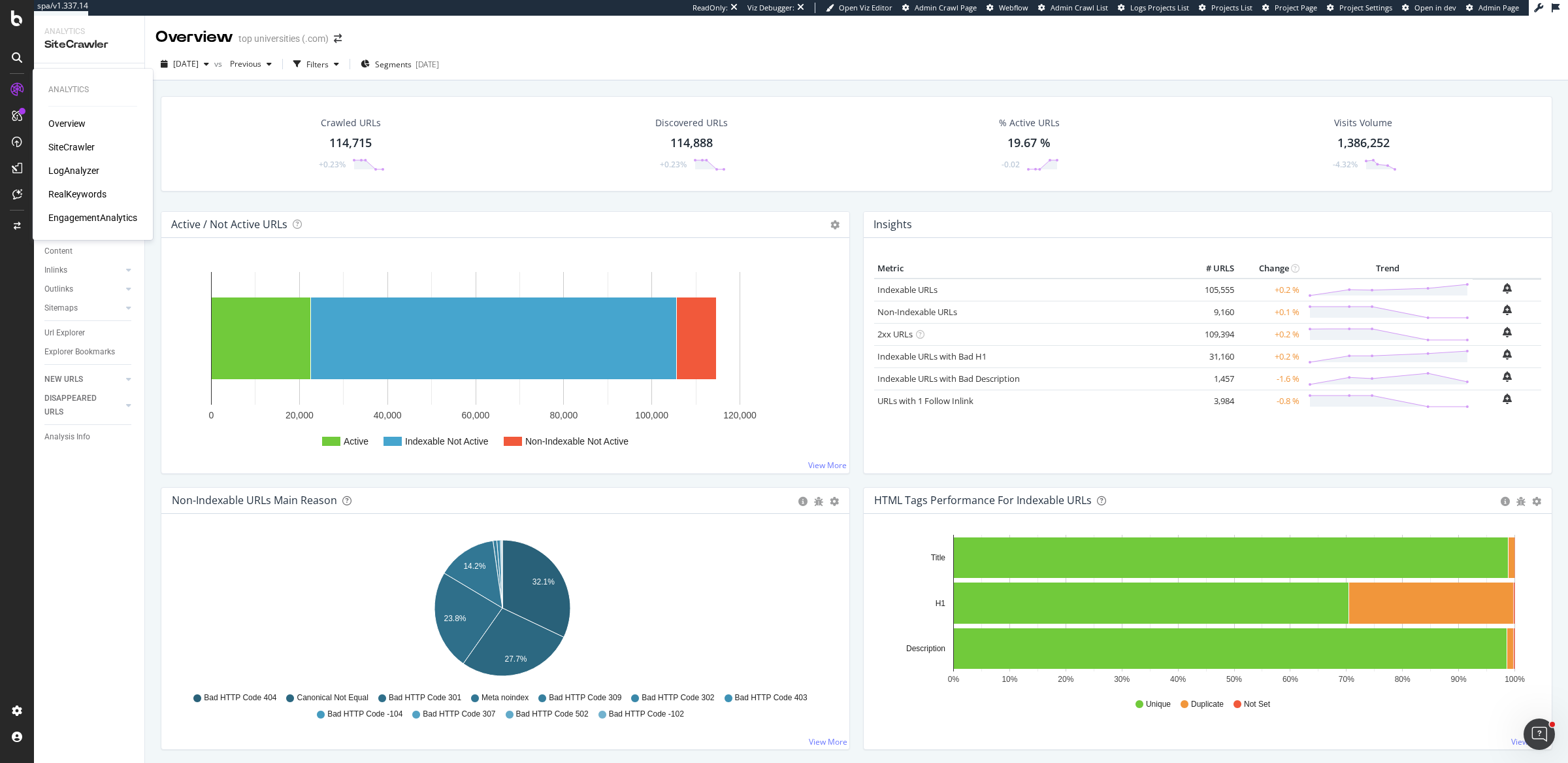
click at [81, 187] on div "Overview SiteCrawler LogAnalyzer RealKeywords EngagementAnalytics" at bounding box center [92, 171] width 88 height 107
click at [83, 191] on div "RealKeywords" at bounding box center [77, 194] width 58 height 13
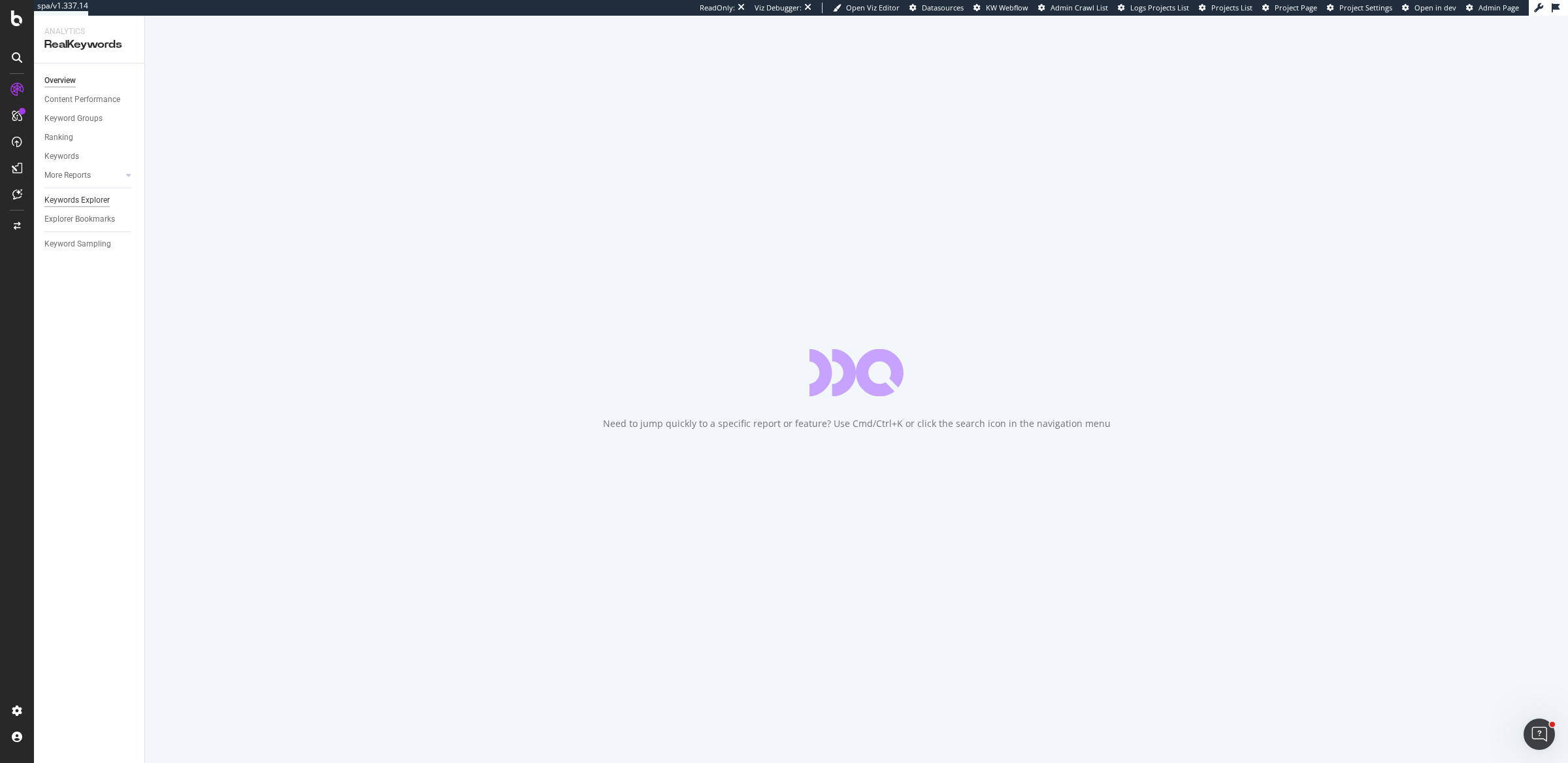
click at [73, 198] on div "Keywords Explorer" at bounding box center [77, 201] width 66 height 14
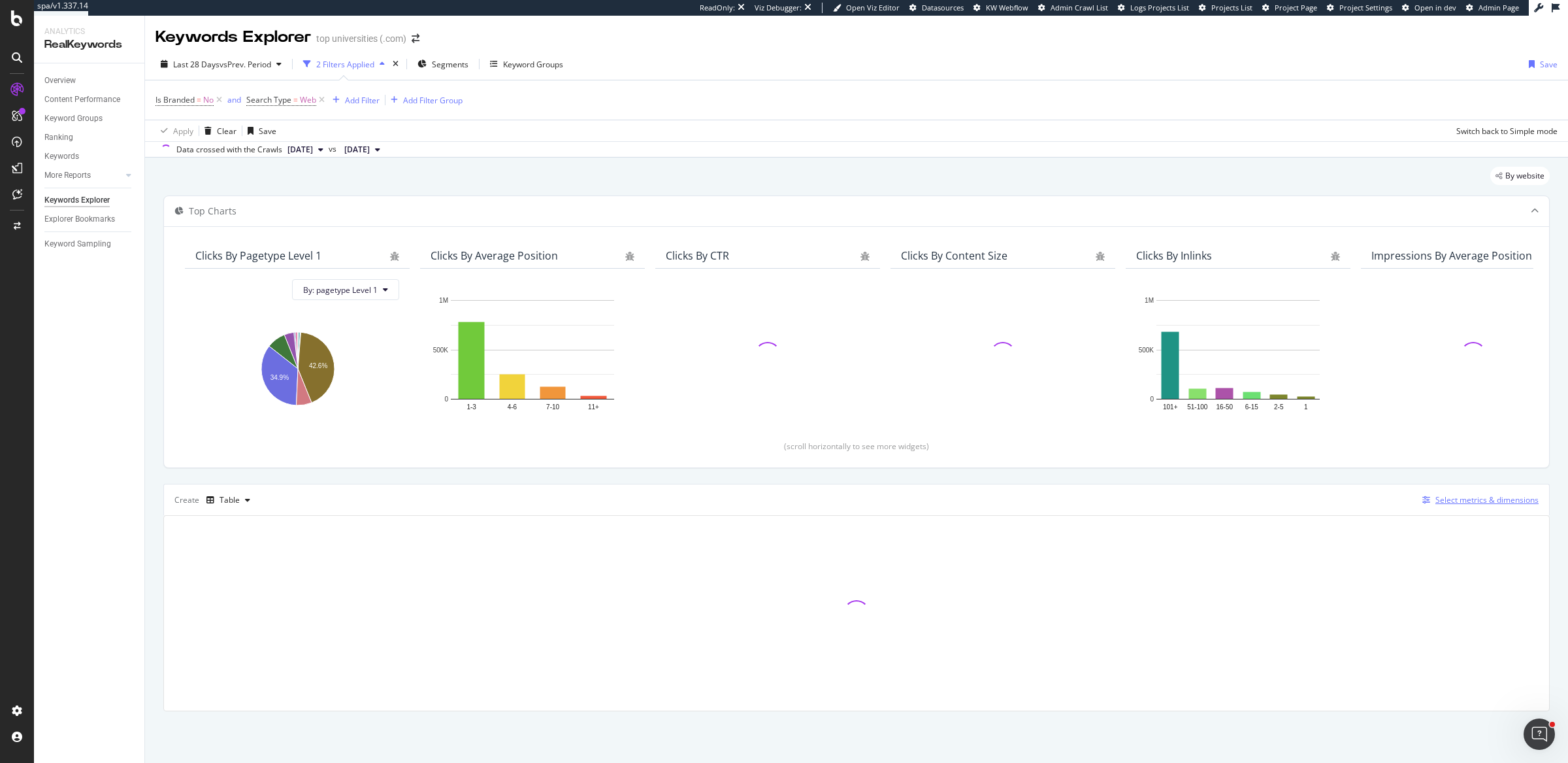
click at [1475, 492] on button "Select metrics & dimensions" at bounding box center [1478, 500] width 122 height 16
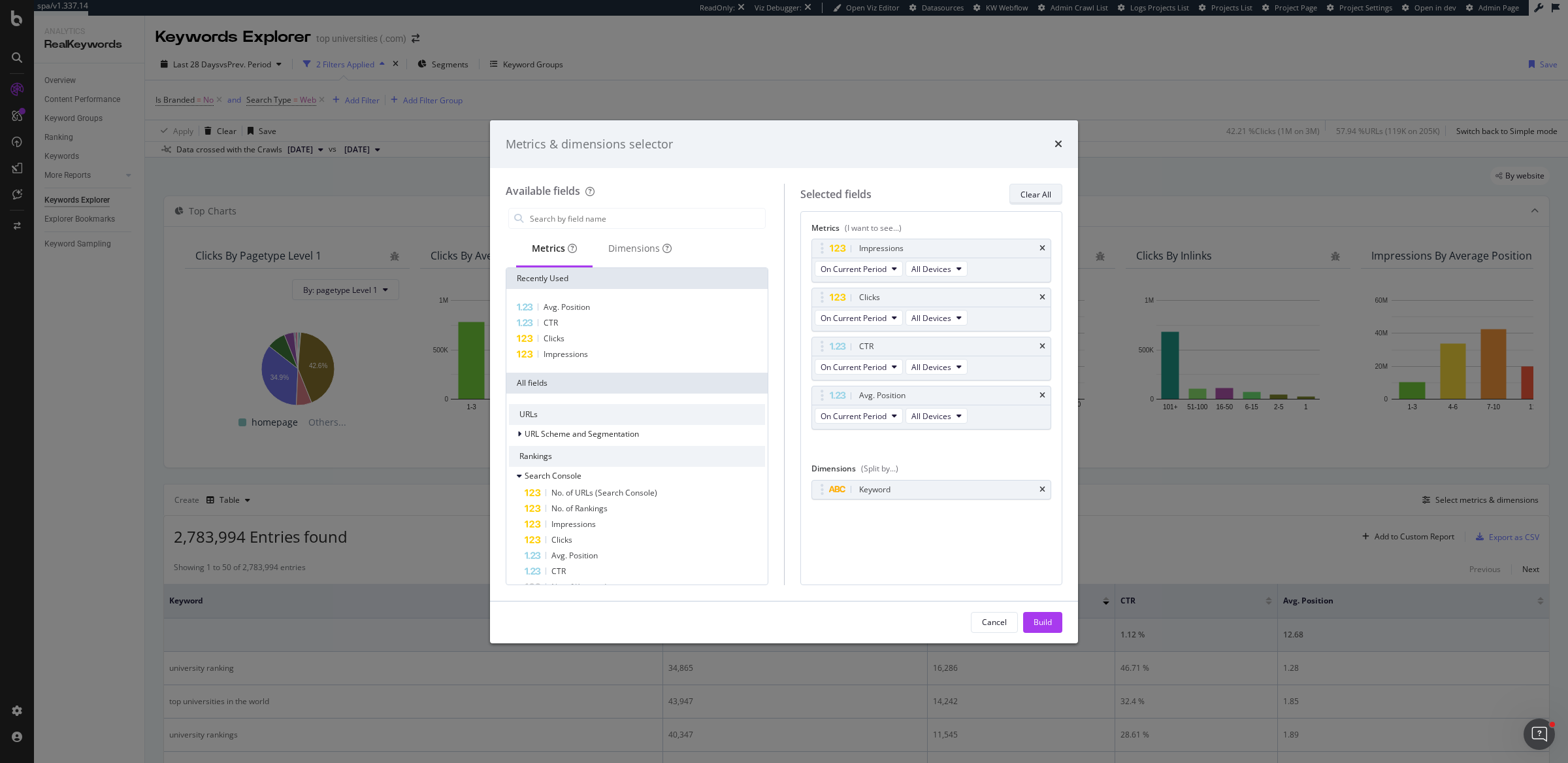
click at [1037, 187] on div "Clear All" at bounding box center [1036, 194] width 31 height 18
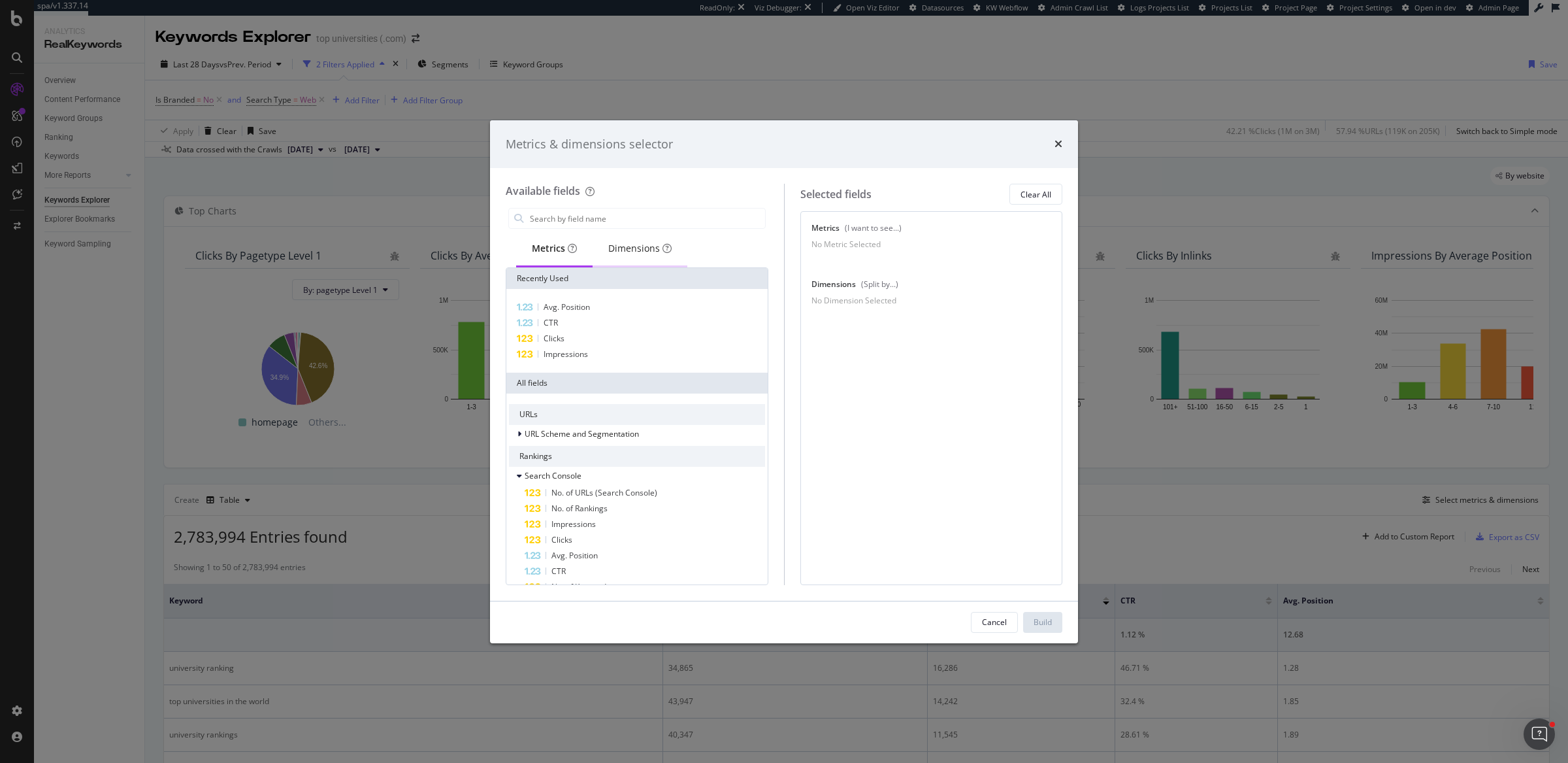
click at [628, 259] on div "Dimensions" at bounding box center [640, 249] width 95 height 36
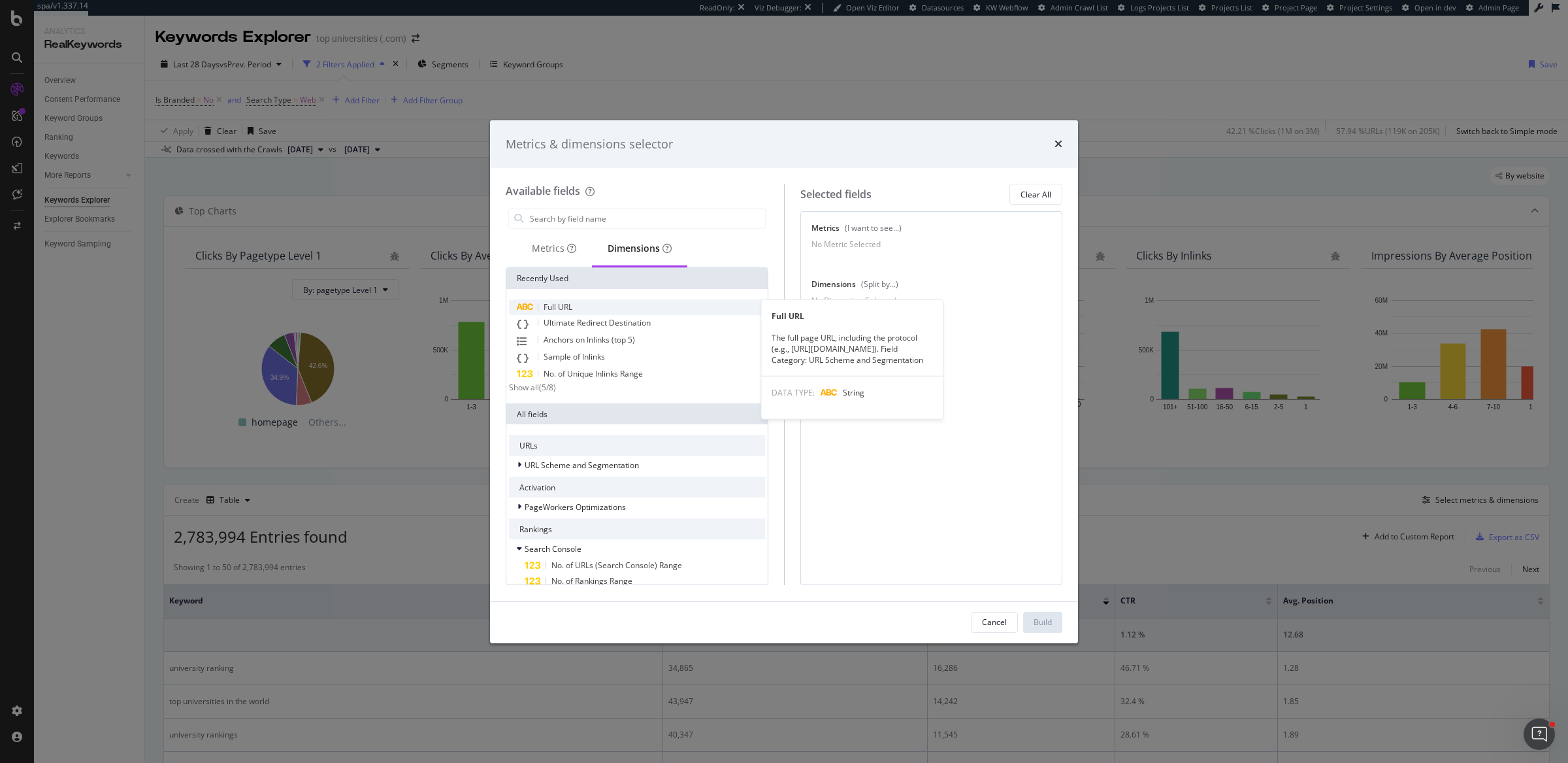
click at [599, 306] on div "Full URL" at bounding box center [636, 307] width 257 height 16
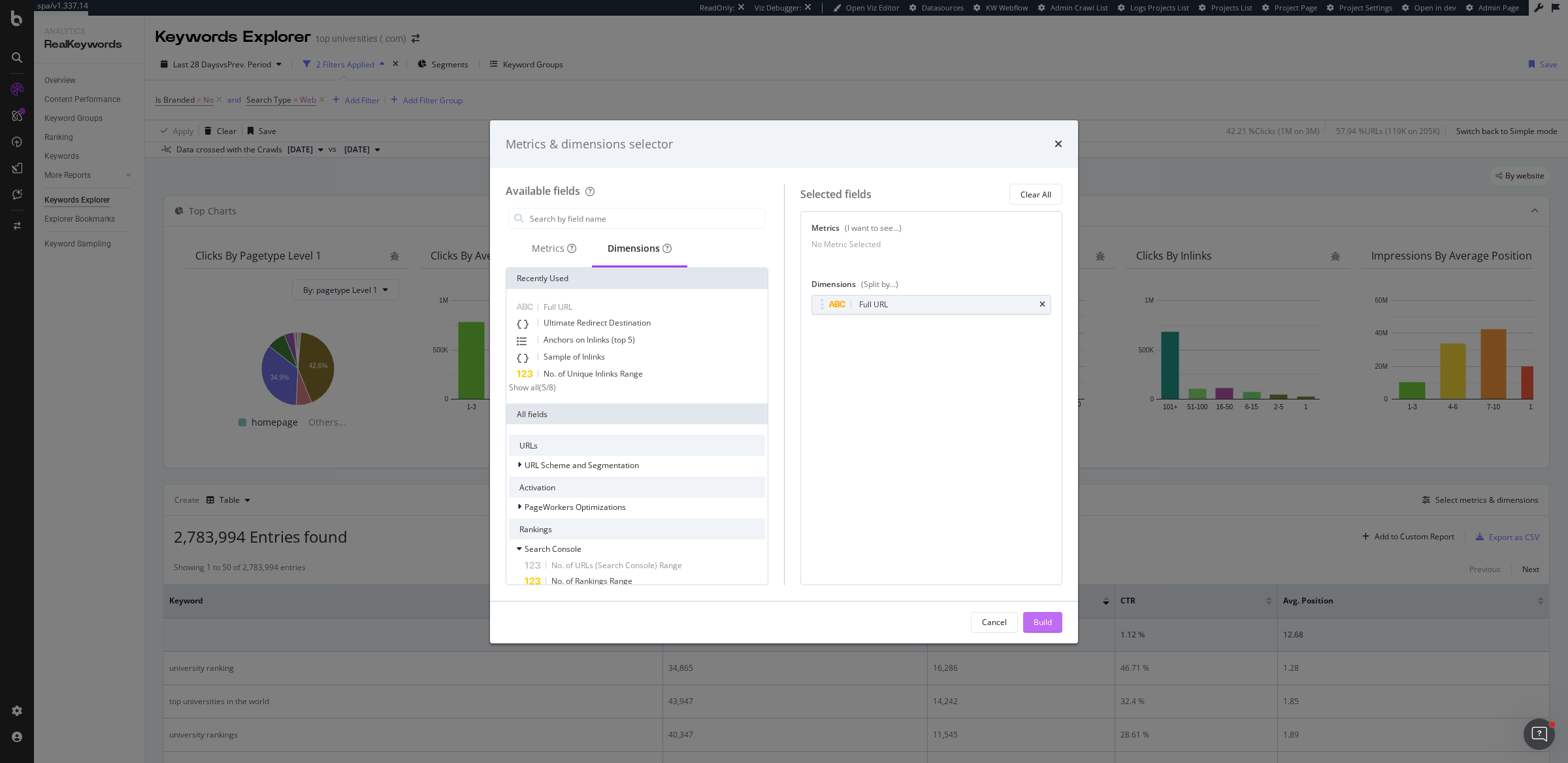
click at [1051, 625] on div "Build" at bounding box center [1043, 622] width 18 height 11
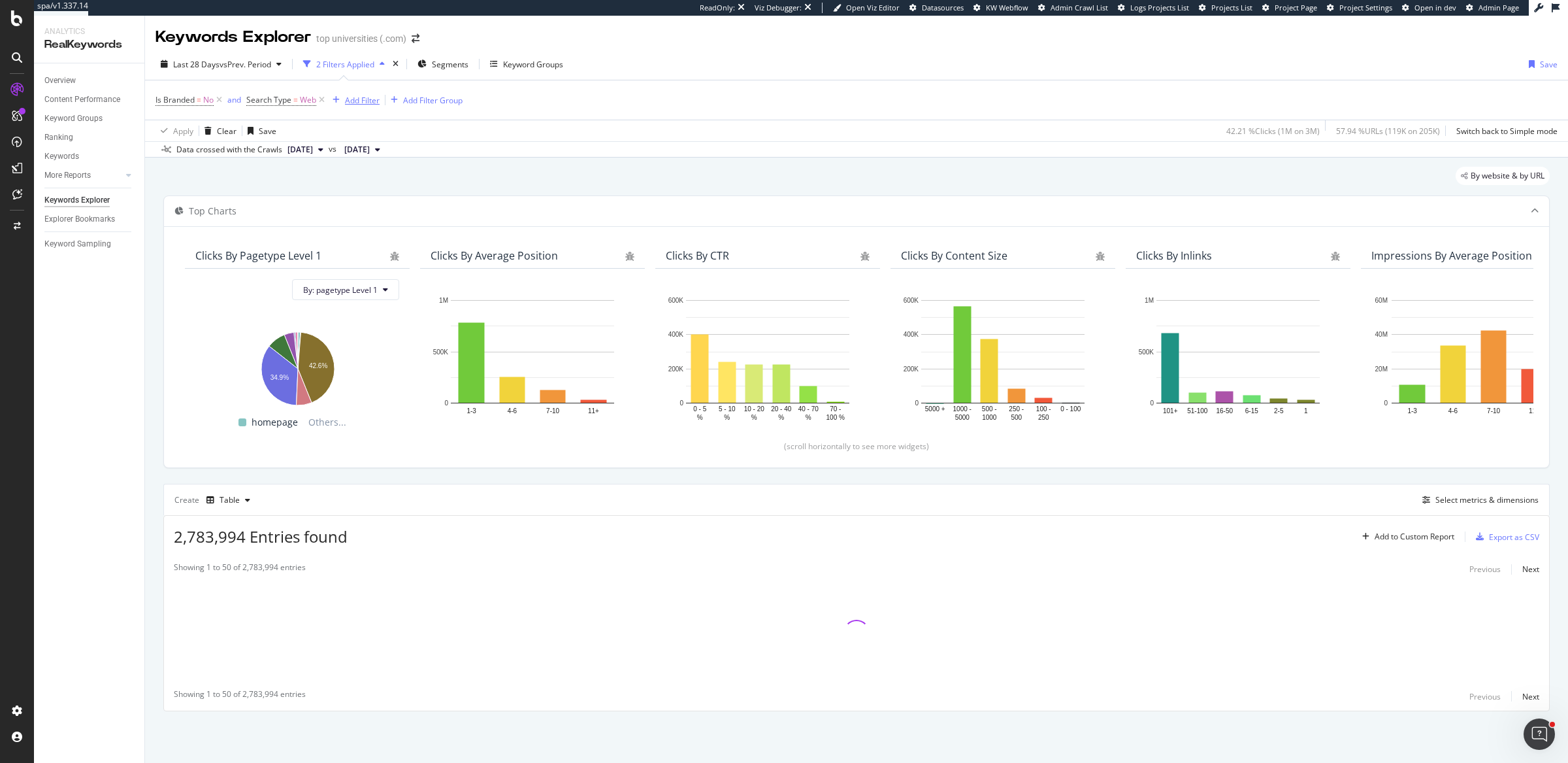
click at [364, 102] on div "Add Filter" at bounding box center [362, 100] width 35 height 11
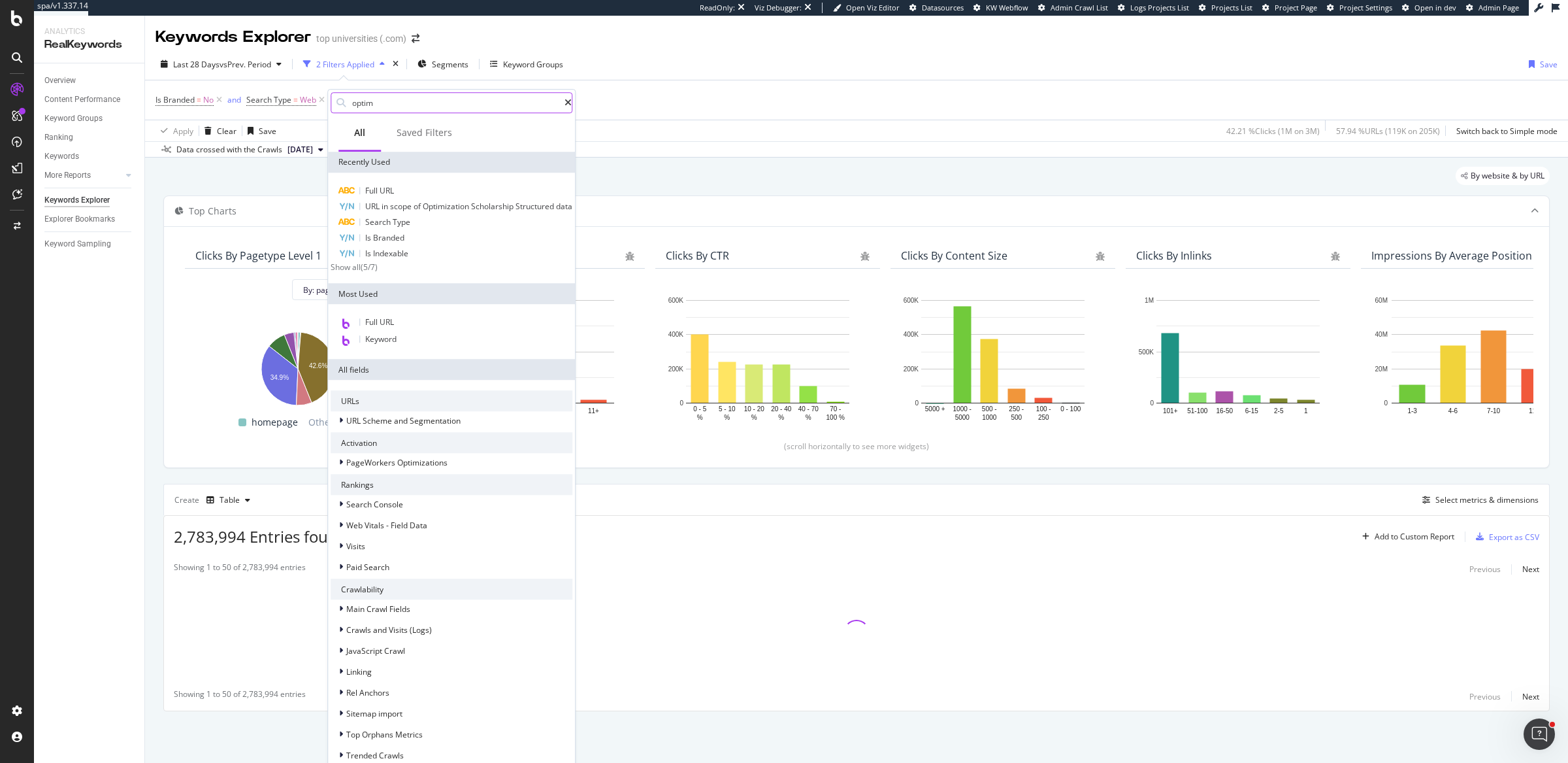
type input "optimi"
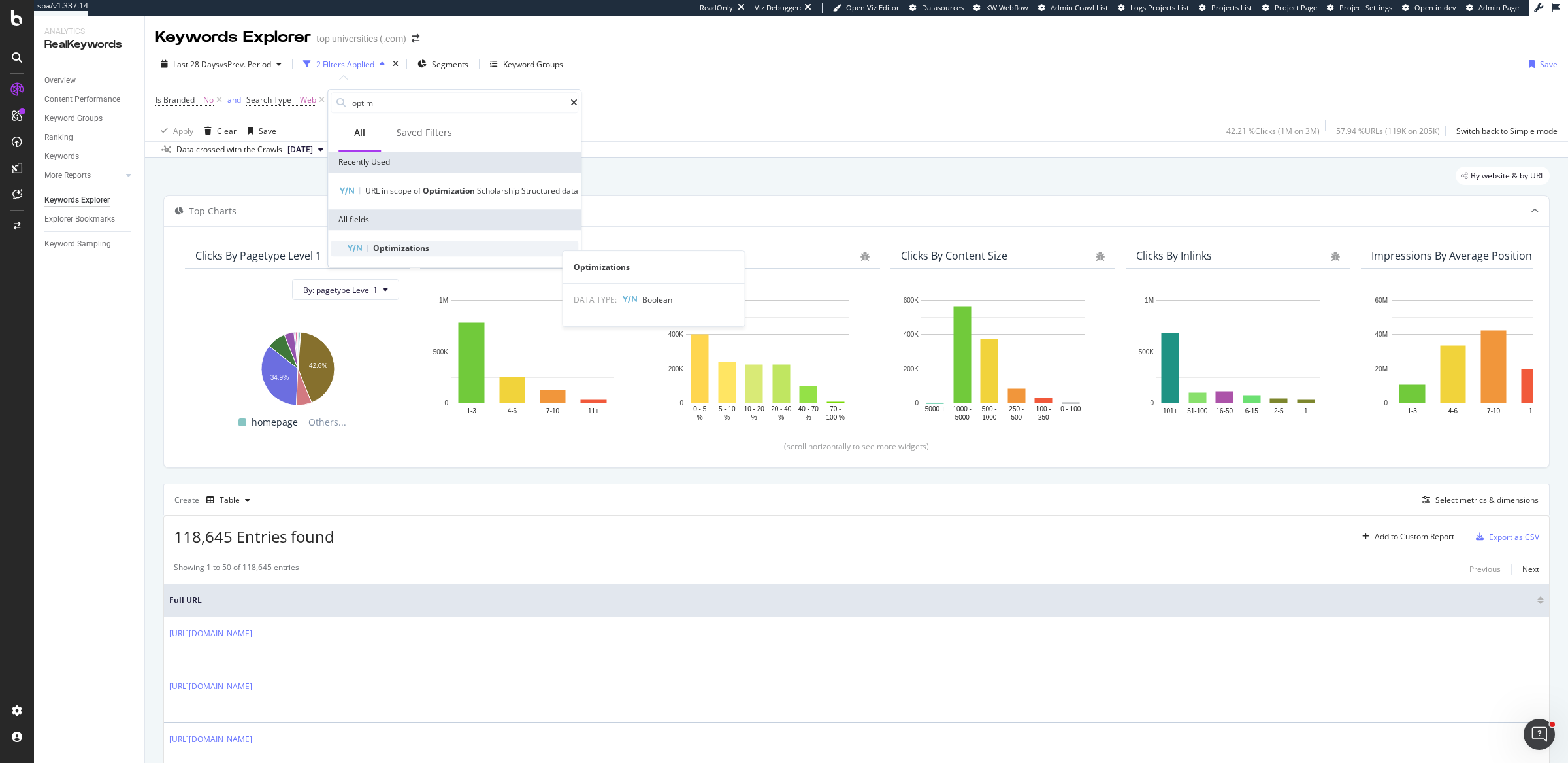
click at [377, 254] on span "Optimizations" at bounding box center [401, 248] width 56 height 11
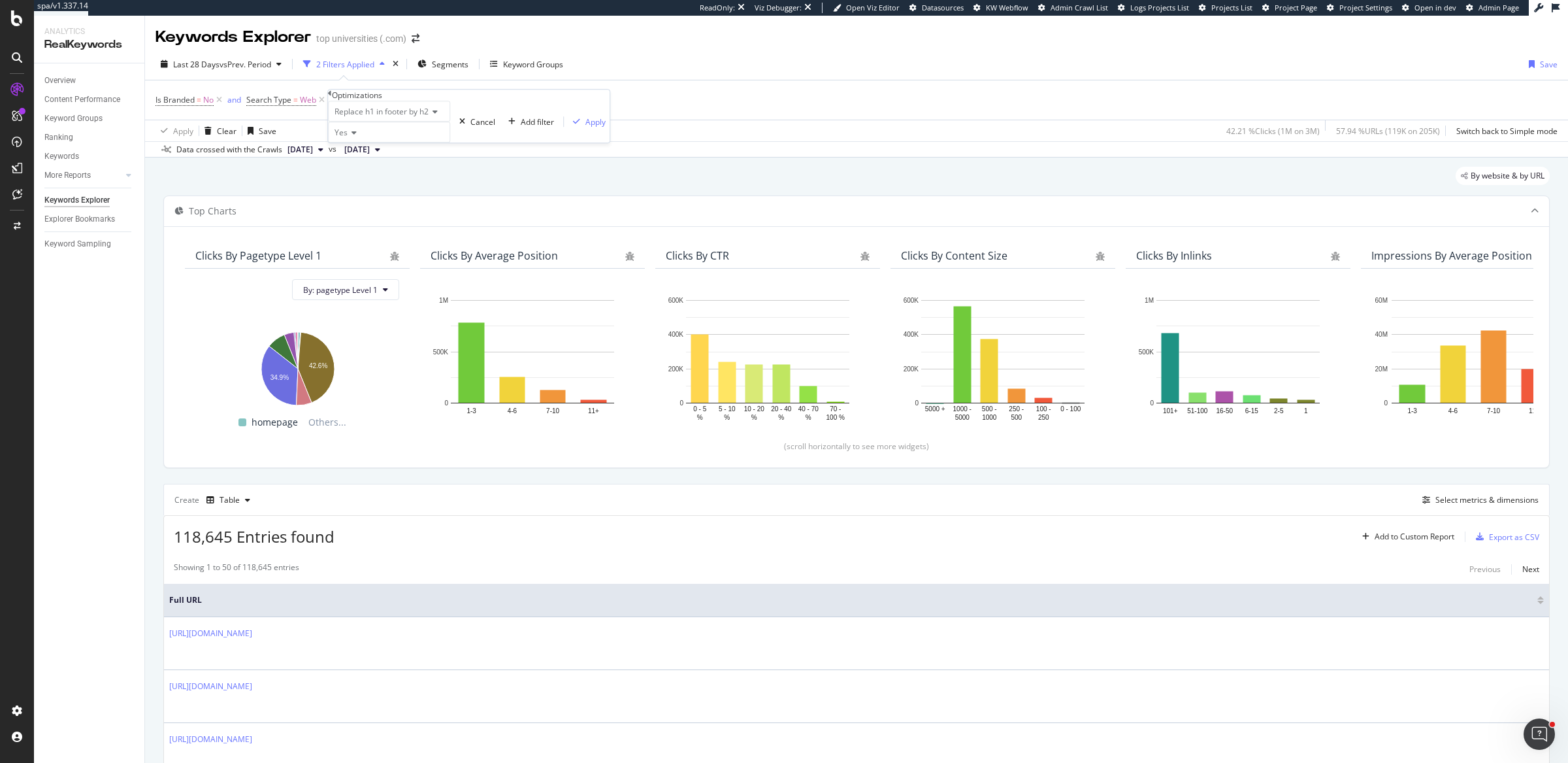
click at [396, 117] on span "Replace h1 in footer by h2" at bounding box center [381, 111] width 94 height 11
click at [406, 148] on span "Scholarship Structured data" at bounding box center [383, 143] width 102 height 11
click at [593, 128] on div "Apply" at bounding box center [602, 122] width 20 height 11
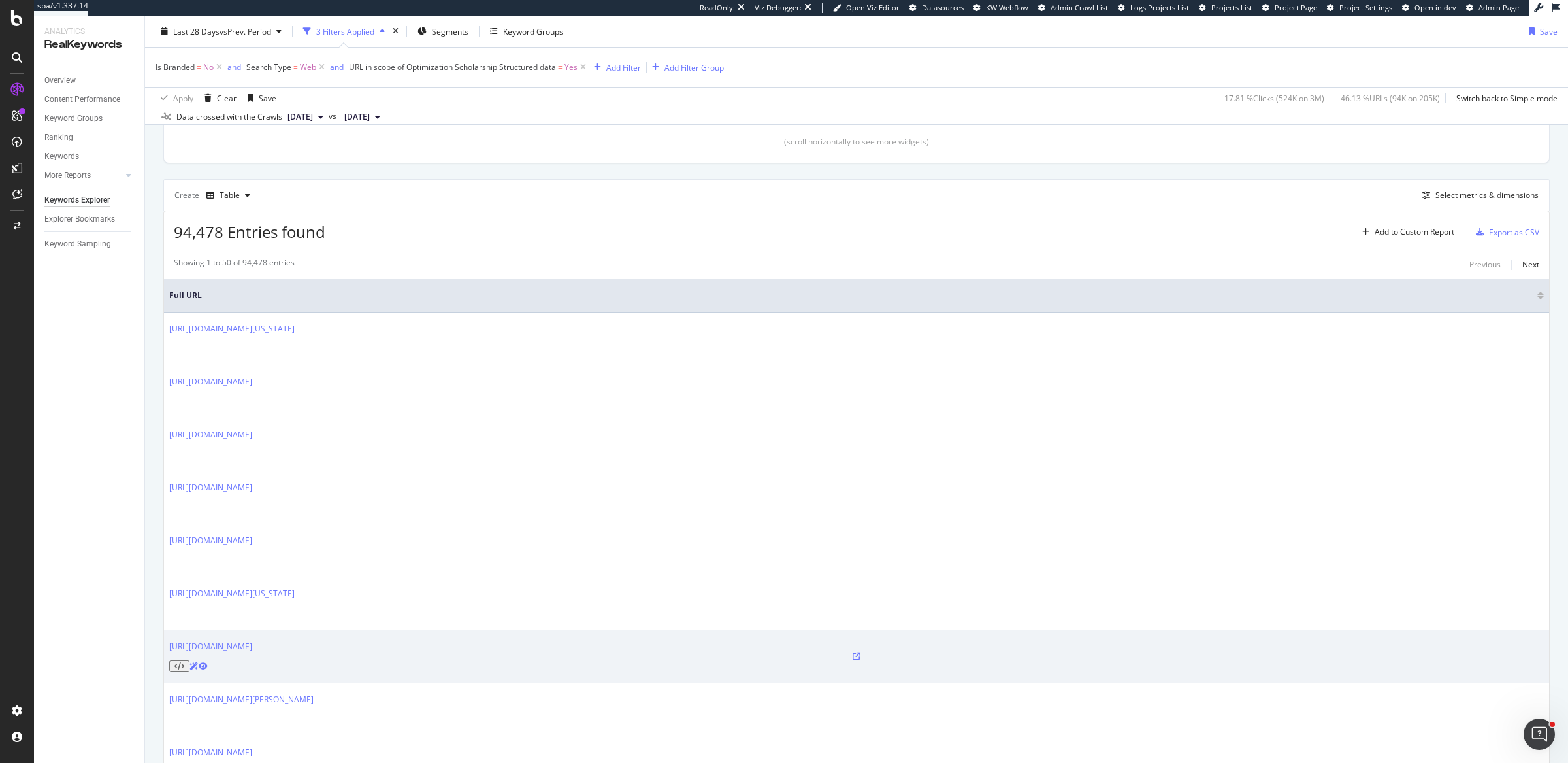
scroll to position [308, 0]
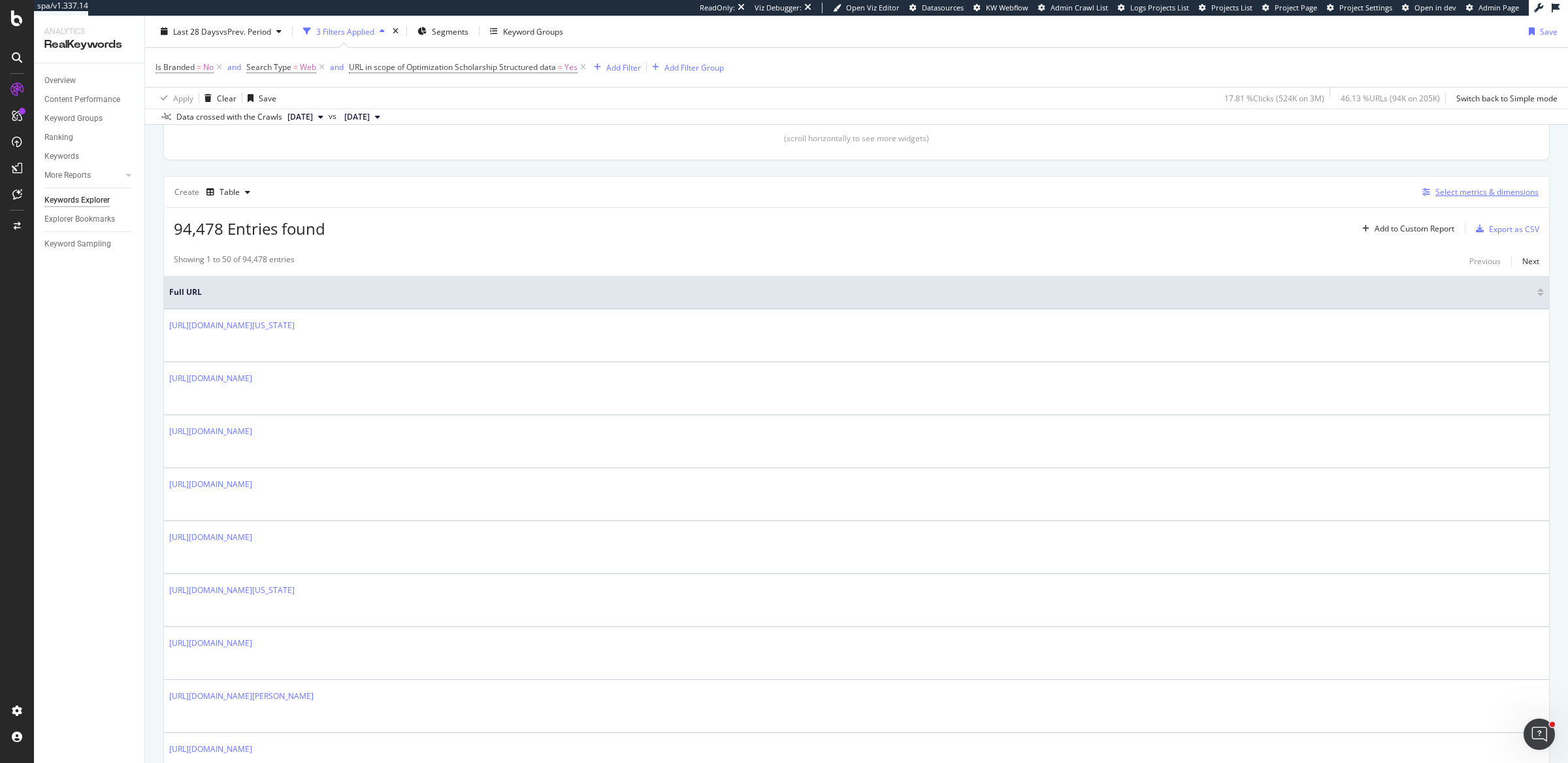
click at [1452, 187] on div "Select metrics & dimensions" at bounding box center [1487, 192] width 103 height 11
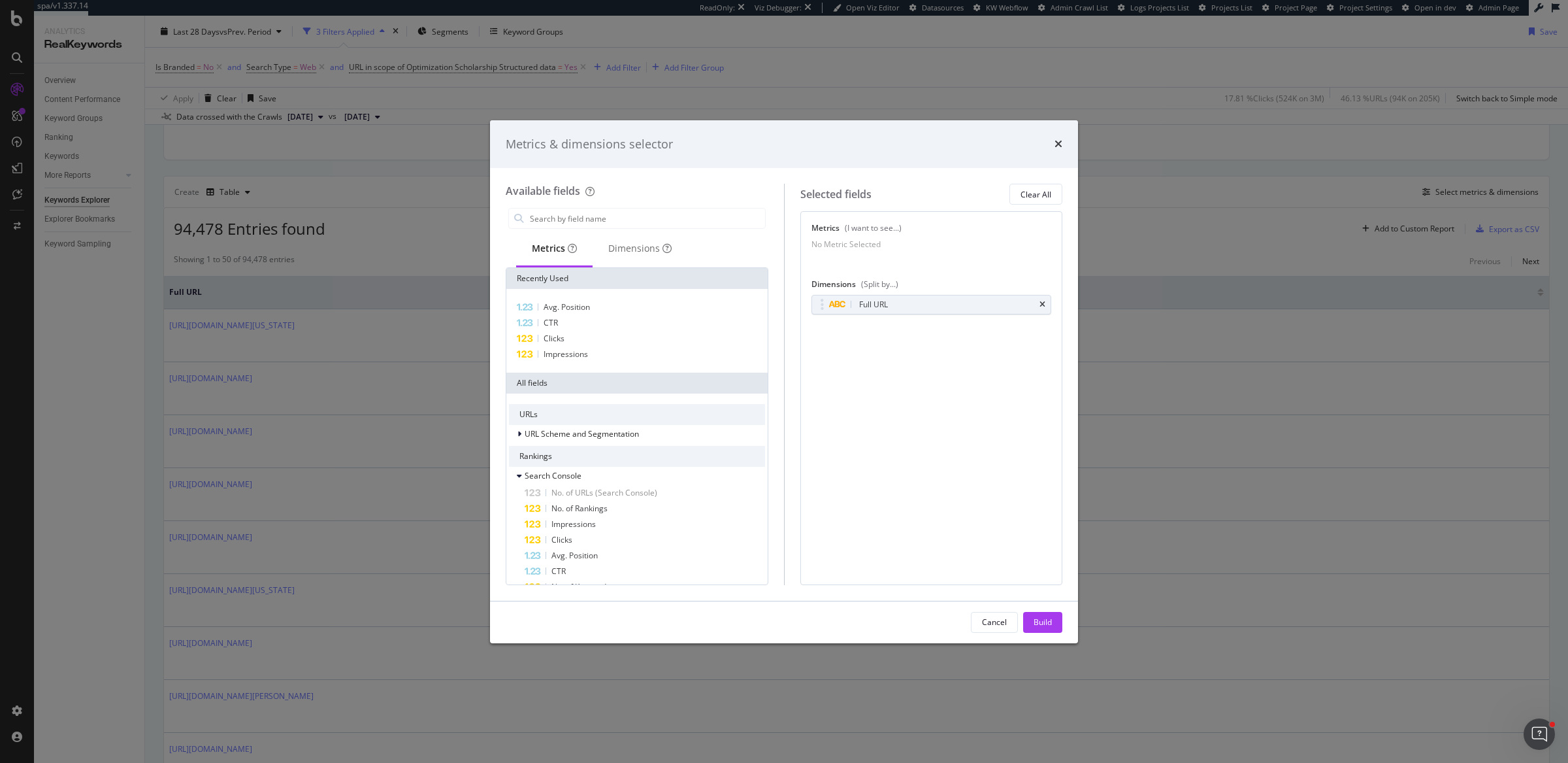
click at [1286, 250] on div "Metrics & dimensions selector Available fields Metrics Dimensions Recently Used…" at bounding box center [784, 381] width 1568 height 763
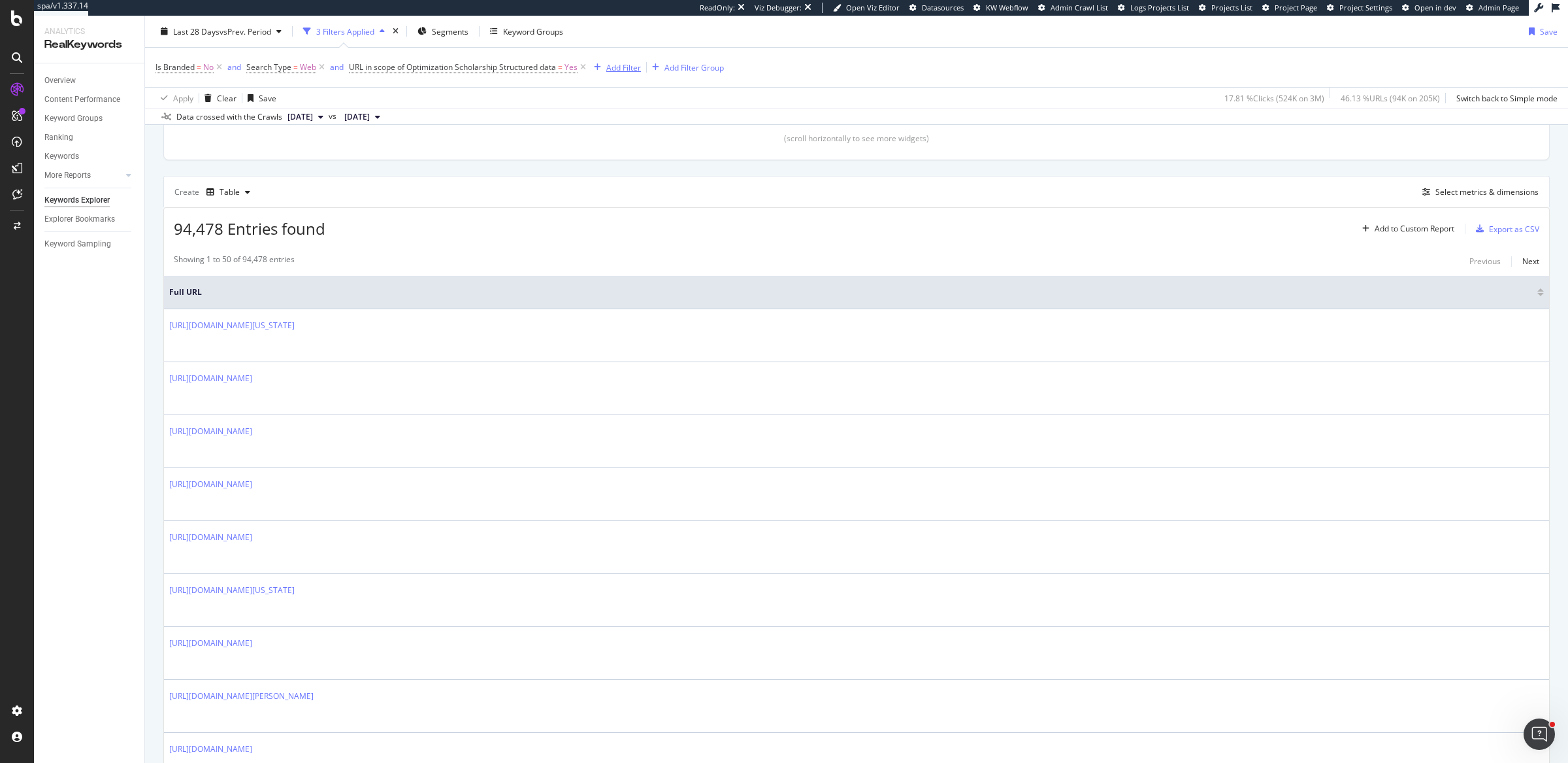
click at [624, 73] on div "Add Filter" at bounding box center [615, 67] width 53 height 14
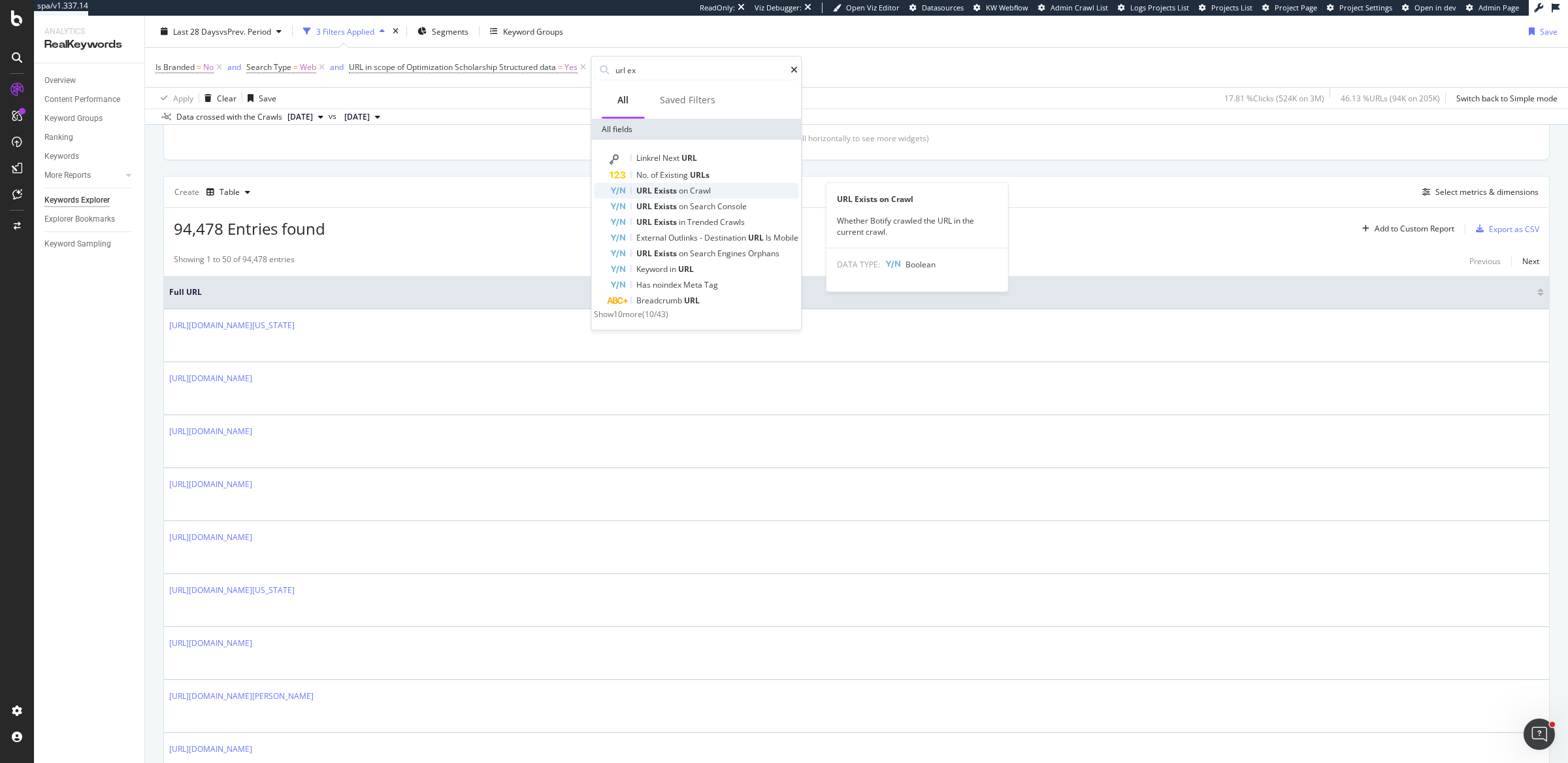
type input "url ex"
click at [707, 194] on span "Crawl" at bounding box center [700, 190] width 21 height 11
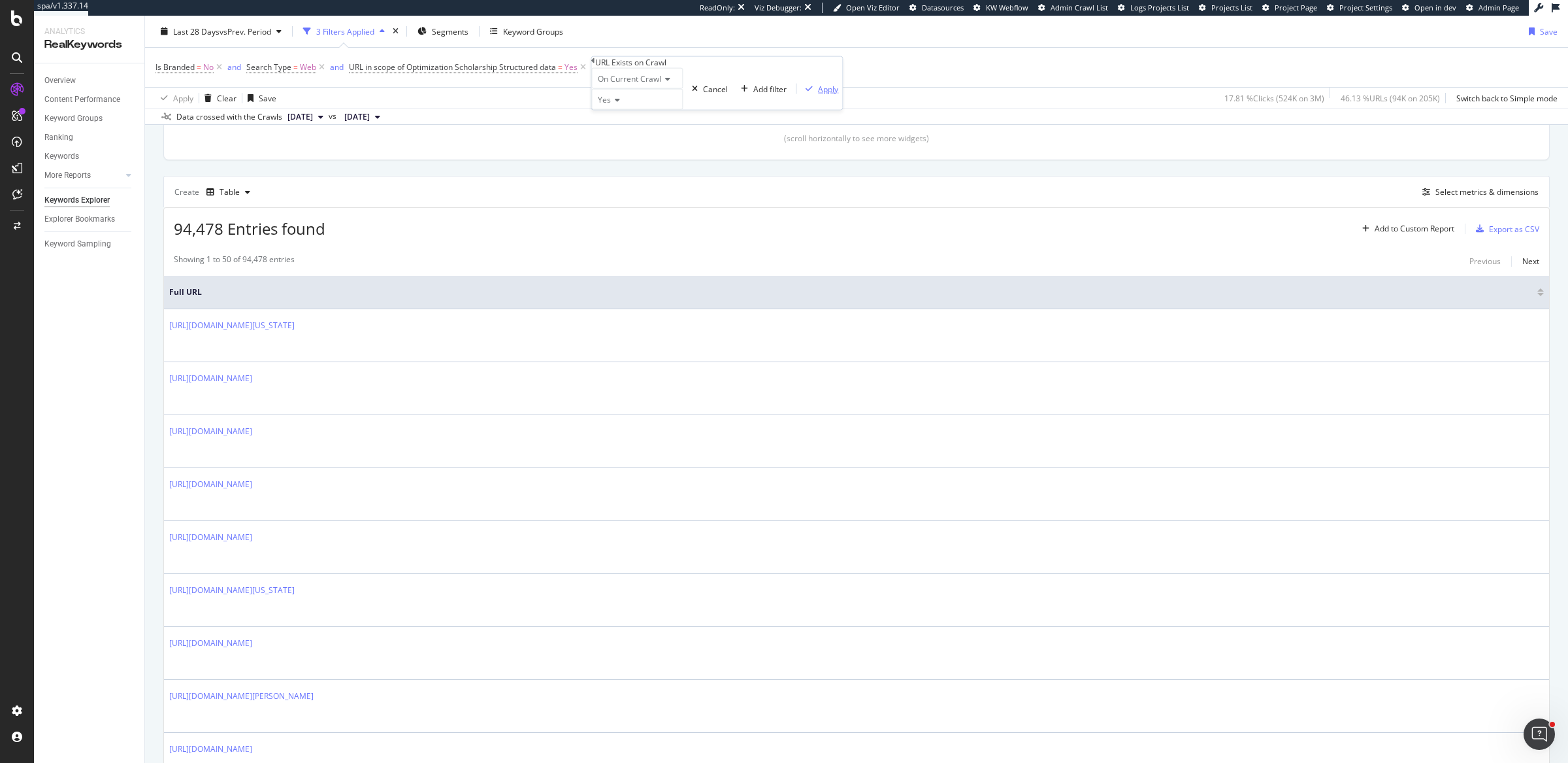
click at [818, 94] on div "Apply" at bounding box center [827, 88] width 20 height 11
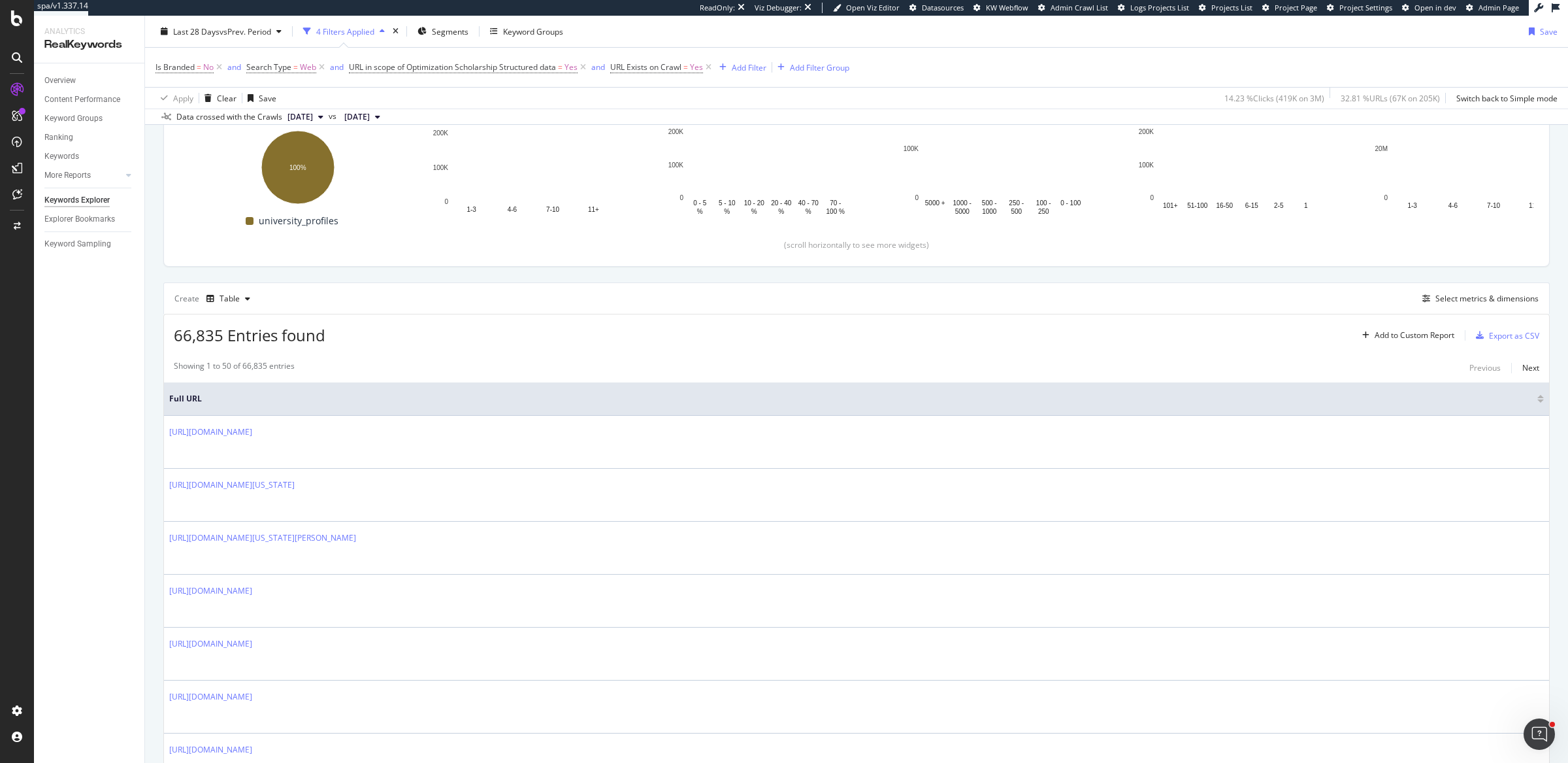
scroll to position [216, 0]
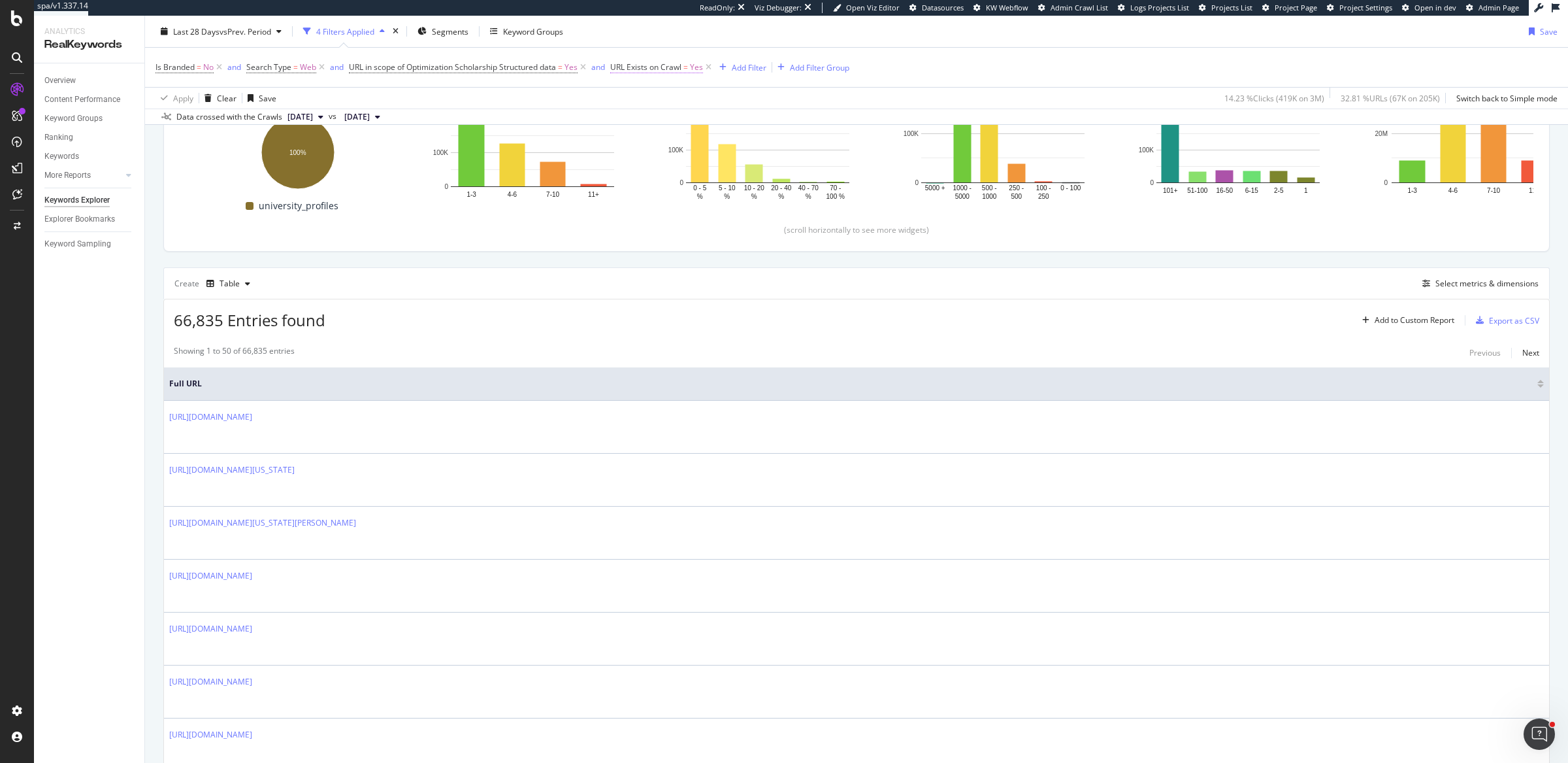
click at [688, 67] on span "=" at bounding box center [686, 67] width 4 height 11
click at [642, 102] on icon at bounding box center [637, 97] width 9 height 8
click at [654, 135] on div "No" at bounding box center [659, 128] width 90 height 14
click at [840, 91] on div "Apply" at bounding box center [850, 86] width 20 height 11
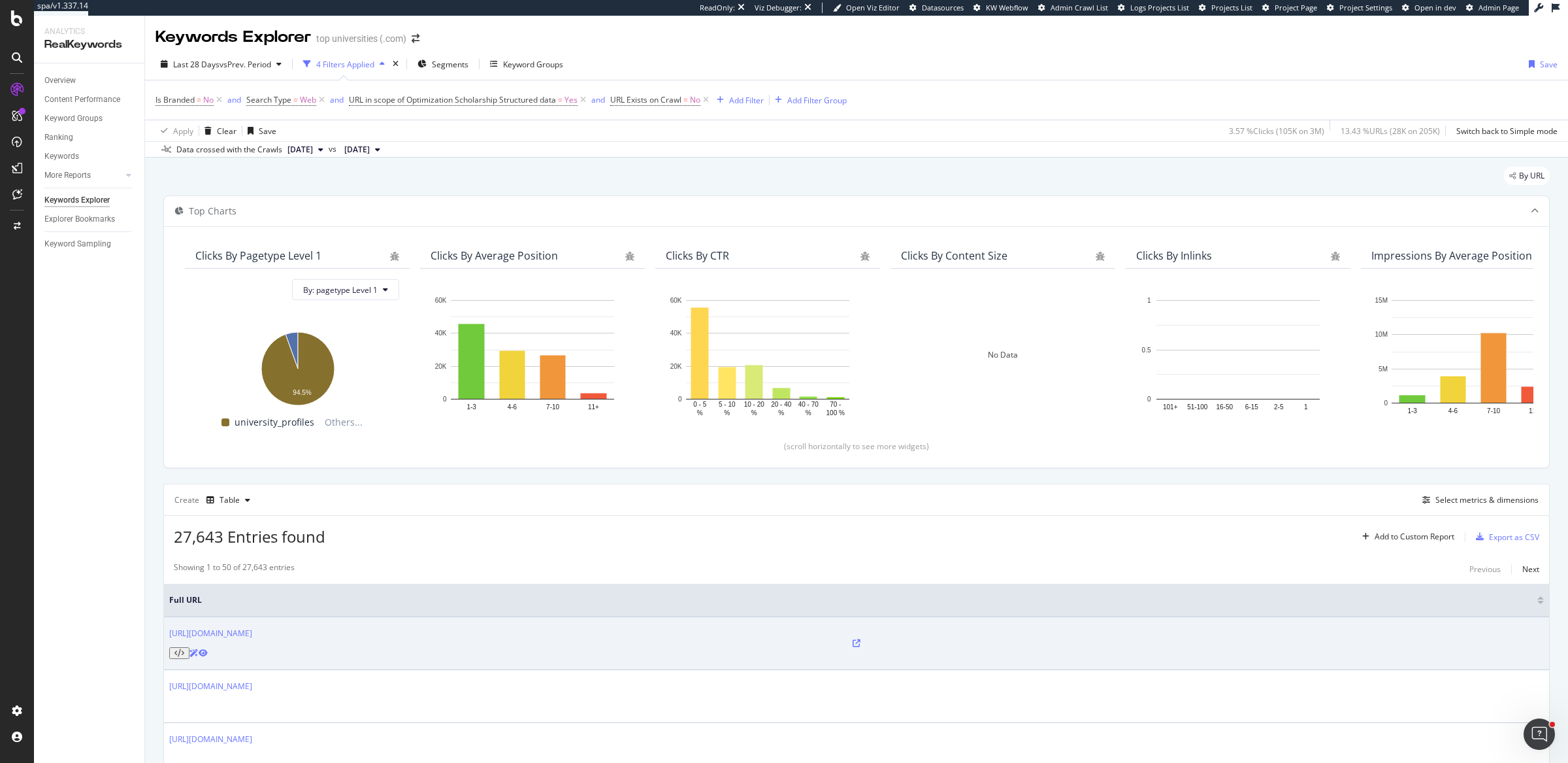
click at [853, 639] on icon at bounding box center [856, 643] width 8 height 8
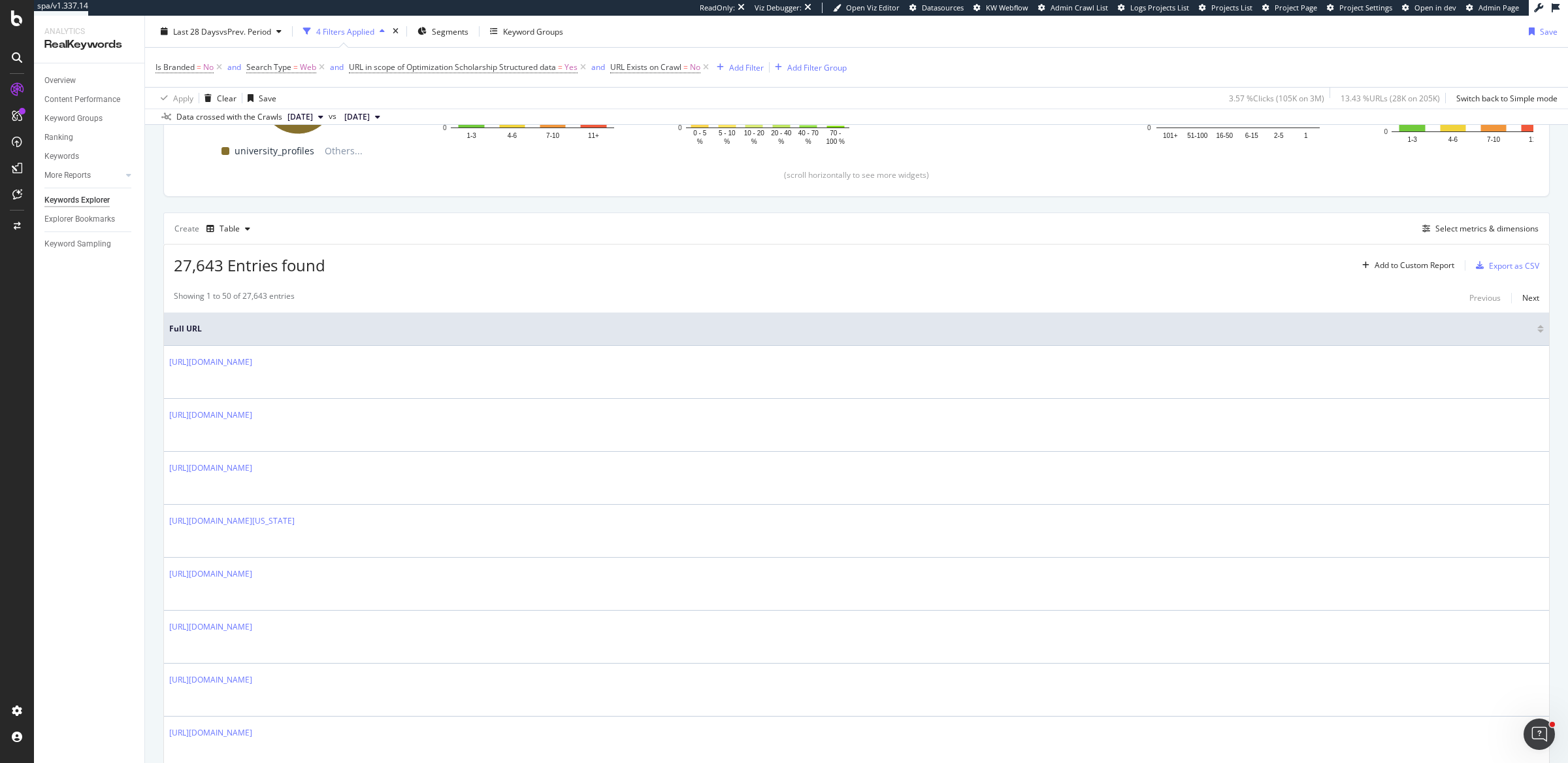
scroll to position [385, 0]
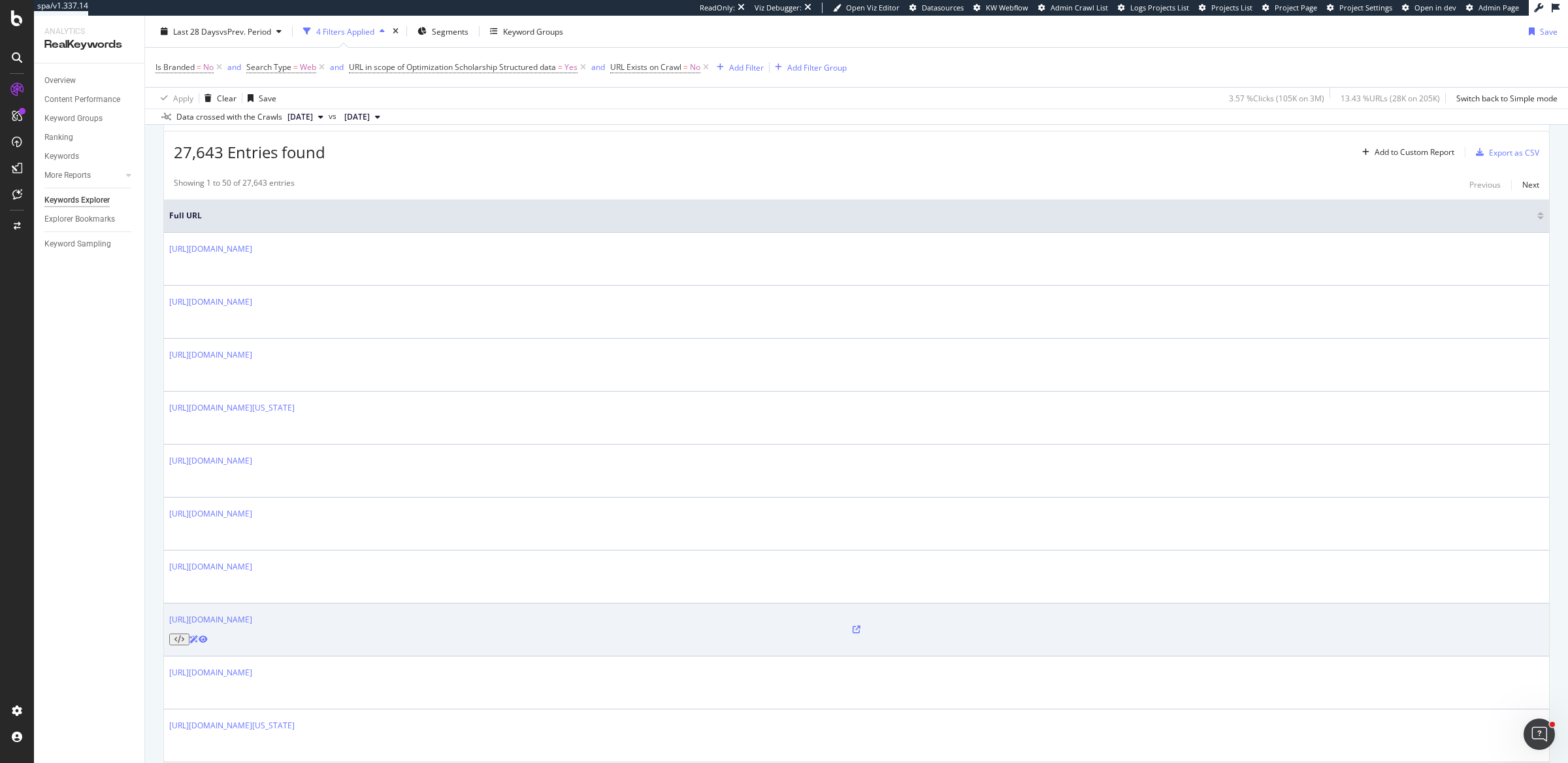
click at [853, 625] on icon at bounding box center [856, 629] width 8 height 8
